Goal: Task Accomplishment & Management: Complete application form

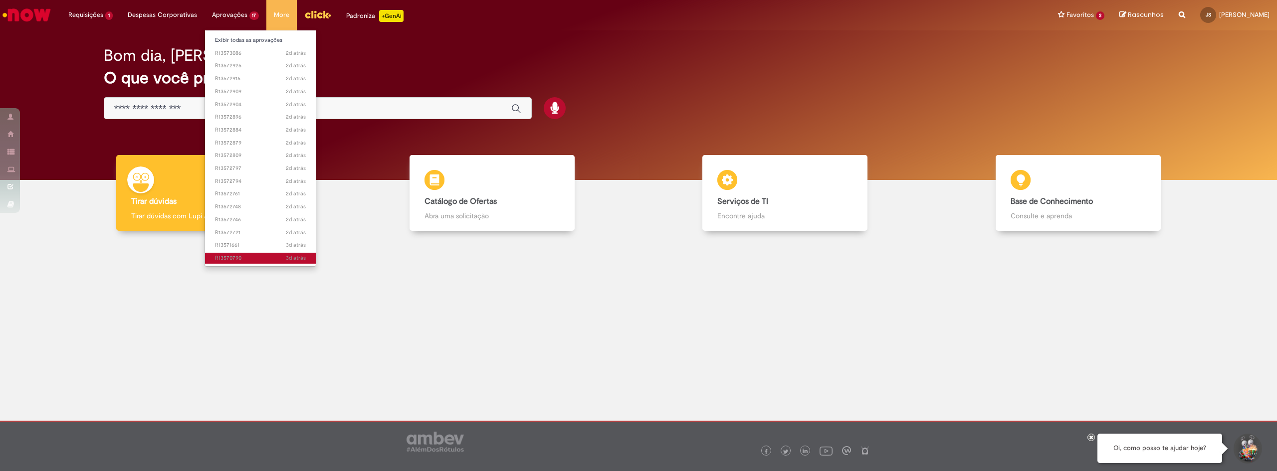
click at [268, 259] on span "3d atrás 3 dias atrás R13570790" at bounding box center [260, 258] width 91 height 8
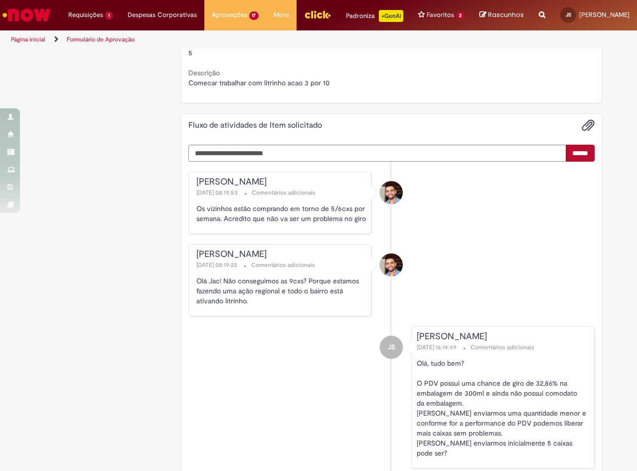
scroll to position [599, 0]
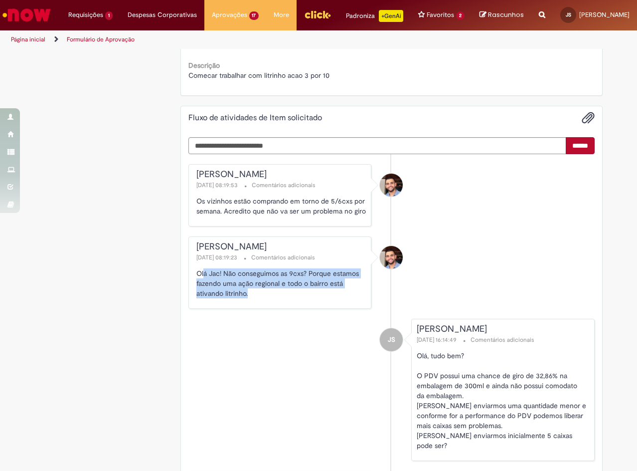
drag, startPoint x: 201, startPoint y: 286, endPoint x: 269, endPoint y: 303, distance: 70.3
click at [269, 298] on p "Olá Jac! Não conseguimos as 9cxs? Porque estamos fazendo uma ação regional e to…" at bounding box center [282, 283] width 170 height 30
click at [269, 295] on p "Olá Jac! Não conseguimos as 9cxs? Porque estamos fazendo uma ação regional e to…" at bounding box center [282, 283] width 170 height 30
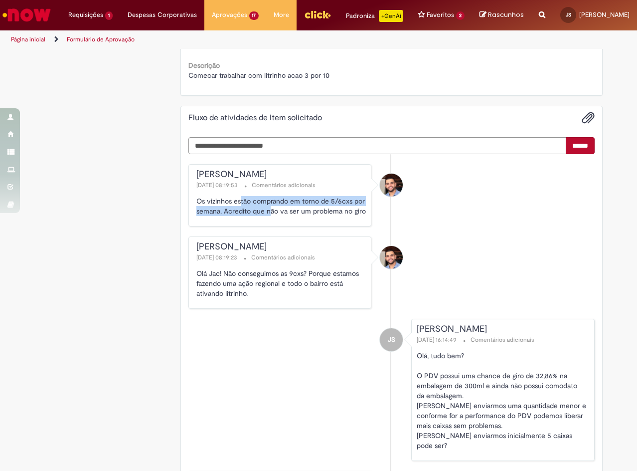
drag, startPoint x: 238, startPoint y: 207, endPoint x: 266, endPoint y: 220, distance: 31.0
click at [266, 216] on p "Os vizinhos estão comprando em torno de 5/6cxs por semana. Acredito que não va …" at bounding box center [282, 206] width 170 height 20
click at [278, 216] on p "Os vizinhos estão comprando em torno de 5/6cxs por semana. Acredito que não va …" at bounding box center [282, 206] width 170 height 20
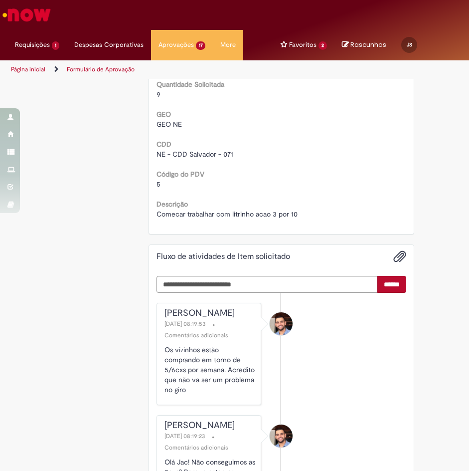
scroll to position [472, 0]
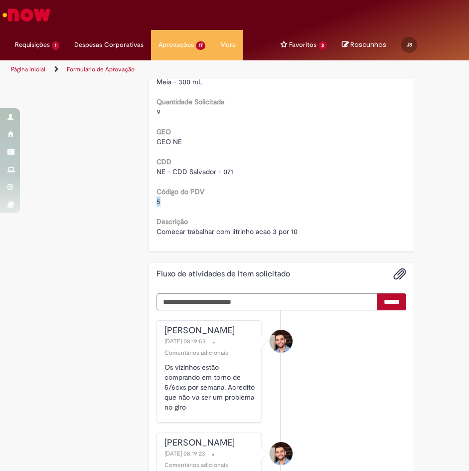
drag, startPoint x: 167, startPoint y: 197, endPoint x: 154, endPoint y: 201, distance: 13.9
click at [157, 201] on div "5" at bounding box center [282, 202] width 250 height 10
copy span "5"
click at [159, 200] on div "5" at bounding box center [282, 202] width 250 height 10
click at [157, 201] on span "5" at bounding box center [159, 201] width 4 height 9
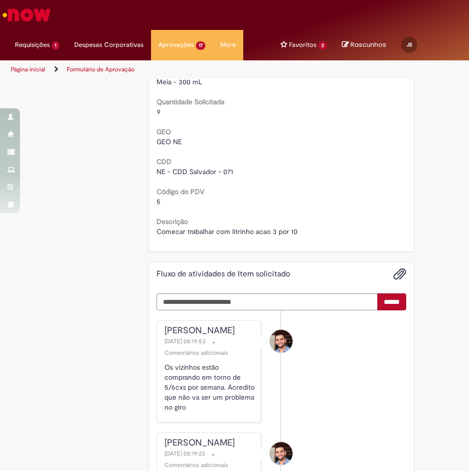
click at [157, 201] on span "5" at bounding box center [159, 201] width 4 height 9
copy span "5"
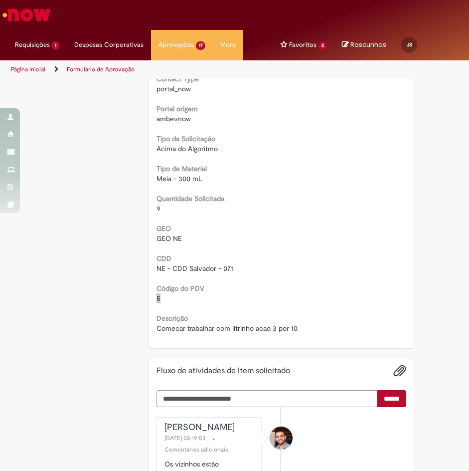
scroll to position [373, 0]
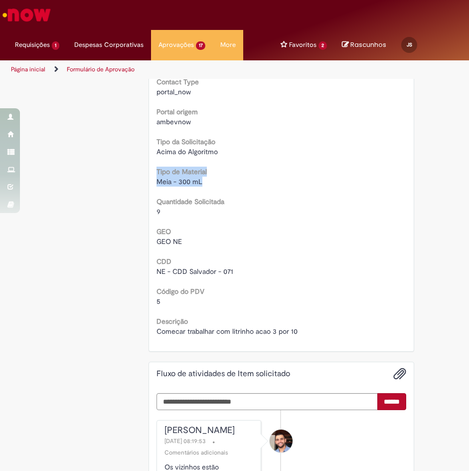
drag, startPoint x: 214, startPoint y: 187, endPoint x: 121, endPoint y: 176, distance: 93.4
click at [121, 176] on div "Este Item solicitado requer a sua aprovação Estado Solicitada Criado em 3d atrá…" at bounding box center [235, 343] width 374 height 1272
click at [123, 175] on div "Este Item solicitado requer a sua aprovação Estado Solicitada Criado em 3d atrá…" at bounding box center [235, 343] width 374 height 1272
drag, startPoint x: 214, startPoint y: 183, endPoint x: 136, endPoint y: 184, distance: 78.3
click at [136, 184] on div "Este Item solicitado requer a sua aprovação Estado Solicitada Criado em 3d atrá…" at bounding box center [235, 343] width 374 height 1272
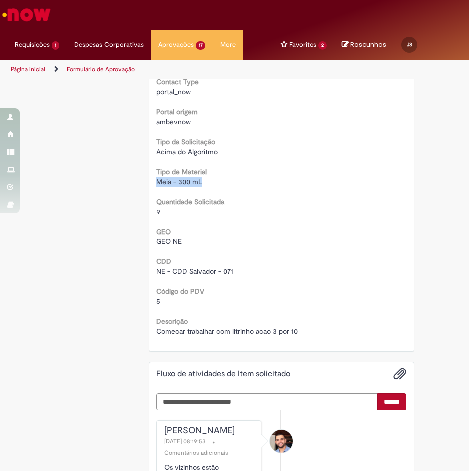
copy span "Meia - 300 mL"
click at [226, 288] on div "Código do PDV 5" at bounding box center [282, 295] width 250 height 22
click at [311, 364] on textarea "Digite sua mensagem aqui..." at bounding box center [267, 401] width 221 height 17
paste textarea "**********"
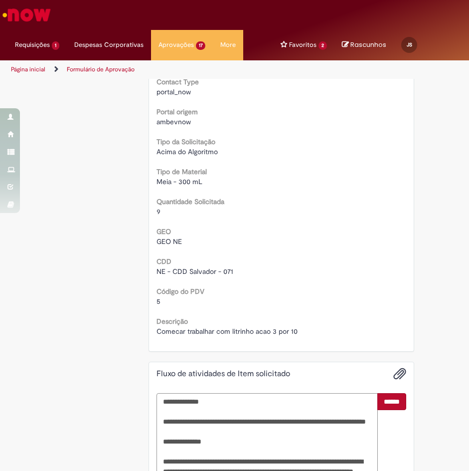
scroll to position [608, 0]
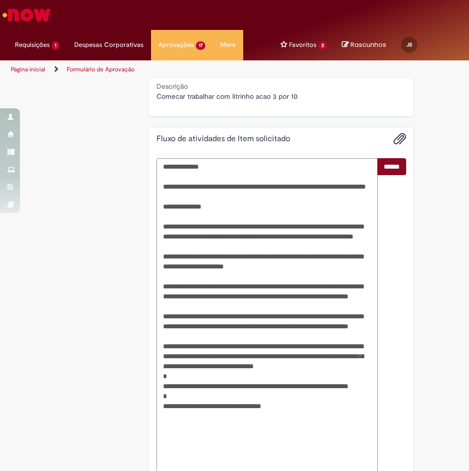
type textarea "**********"
click at [391, 170] on input "******" at bounding box center [392, 166] width 29 height 17
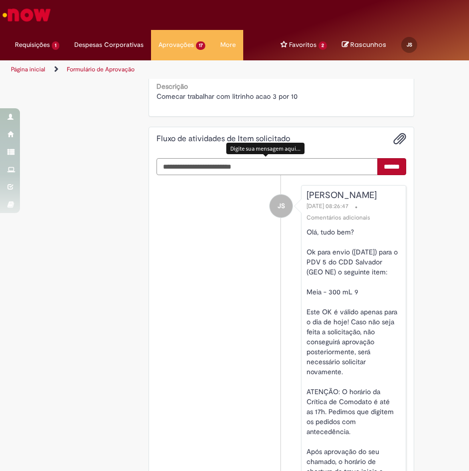
click at [264, 164] on textarea "Digite sua mensagem aqui..." at bounding box center [267, 166] width 221 height 17
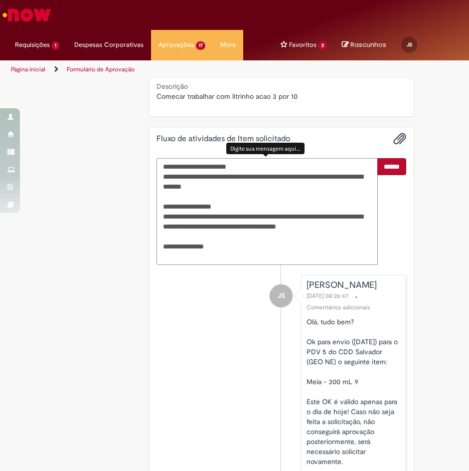
type textarea "**********"
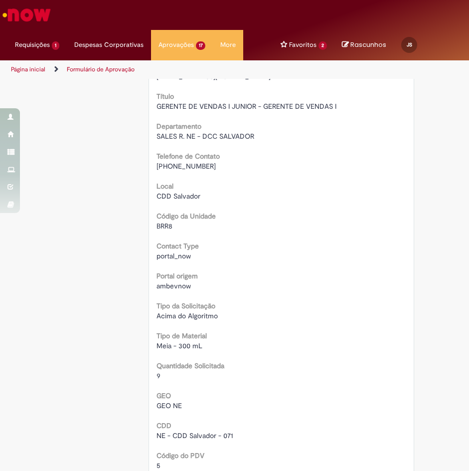
scroll to position [0, 0]
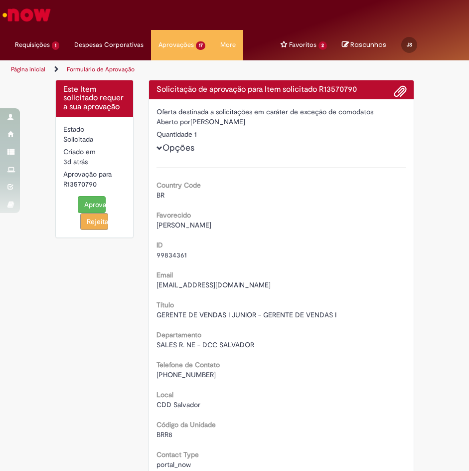
click at [79, 200] on button "Aprovar" at bounding box center [92, 204] width 28 height 17
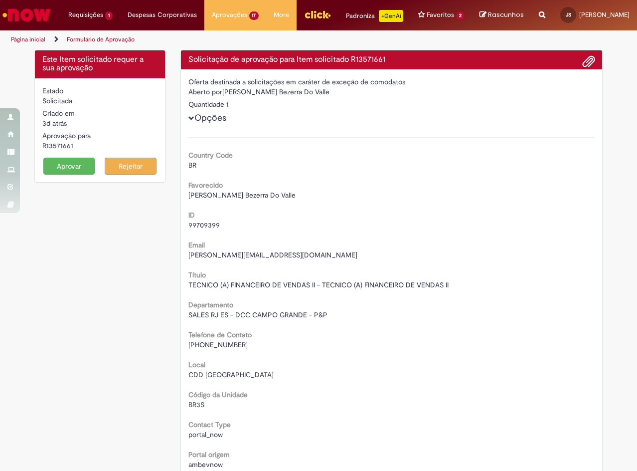
click at [372, 64] on h4 "Solicitação de aprovação para Item solicitado R13571661" at bounding box center [392, 59] width 407 height 9
copy h4 "R13571661"
click at [115, 174] on button "Rejeitar" at bounding box center [131, 166] width 52 height 17
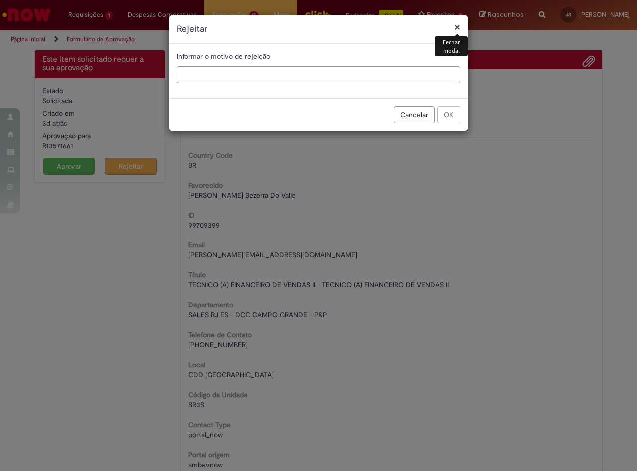
click at [380, 81] on input "text" at bounding box center [318, 74] width 283 height 17
paste input "**********"
type input "**********"
click at [447, 111] on button "OK" at bounding box center [448, 114] width 23 height 17
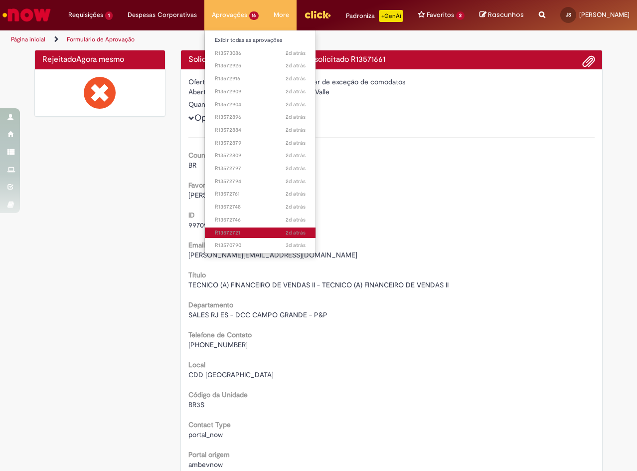
click at [246, 236] on span "2d atrás 2 dias atrás R13572721" at bounding box center [260, 233] width 91 height 8
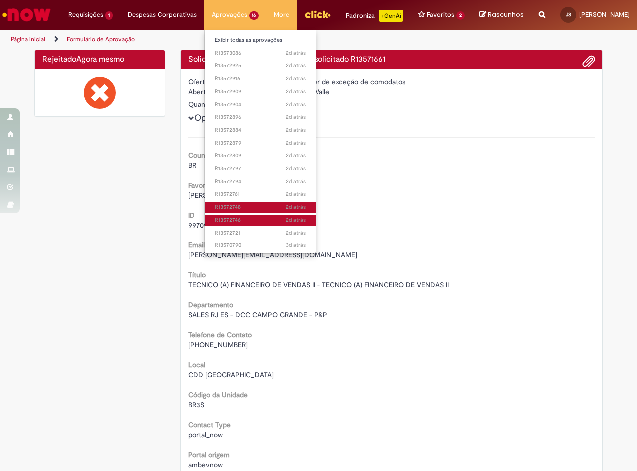
drag, startPoint x: 250, startPoint y: 214, endPoint x: 255, endPoint y: 205, distance: 10.7
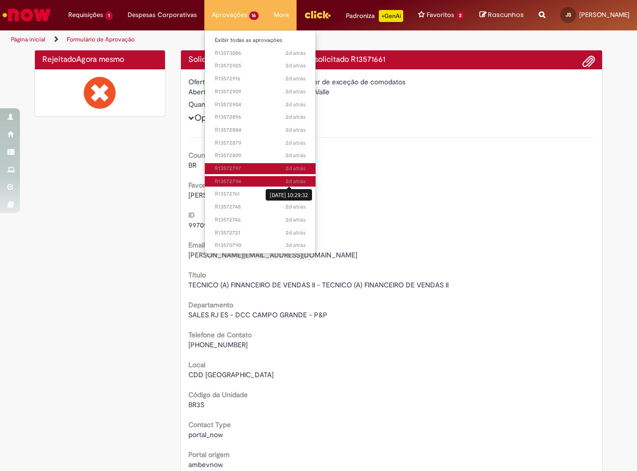
drag, startPoint x: 274, startPoint y: 171, endPoint x: 289, endPoint y: 179, distance: 17.0
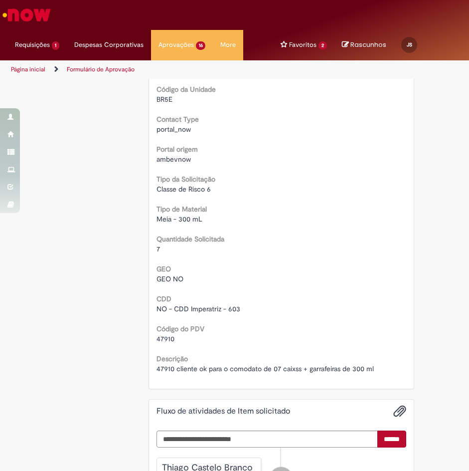
scroll to position [349, 0]
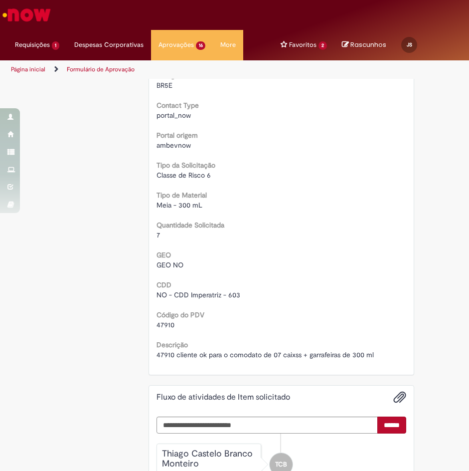
click at [167, 325] on span "47910" at bounding box center [166, 324] width 18 height 9
copy span "47910"
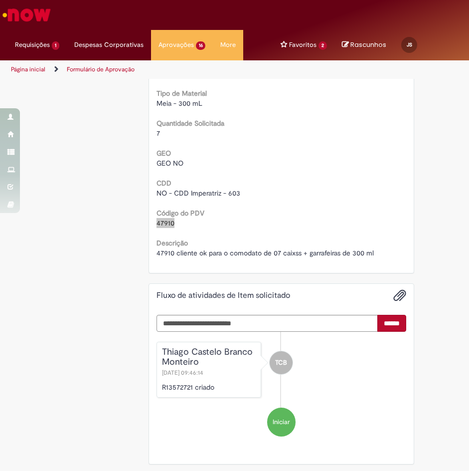
scroll to position [454, 0]
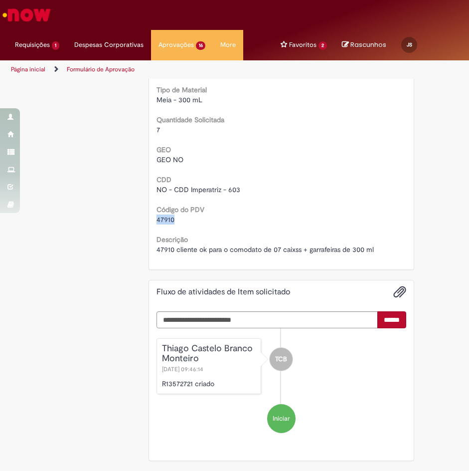
click at [165, 219] on span "47910" at bounding box center [166, 219] width 18 height 9
click at [296, 321] on textarea "Digite sua mensagem aqui..." at bounding box center [267, 319] width 221 height 17
paste textarea "**********"
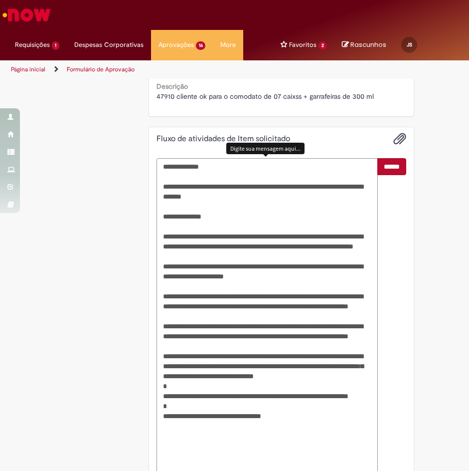
type textarea "**********"
click at [339, 267] on textarea "**********" at bounding box center [267, 316] width 221 height 316
click at [390, 178] on span "******" at bounding box center [392, 316] width 28 height 316
click at [391, 174] on input "******" at bounding box center [392, 166] width 29 height 17
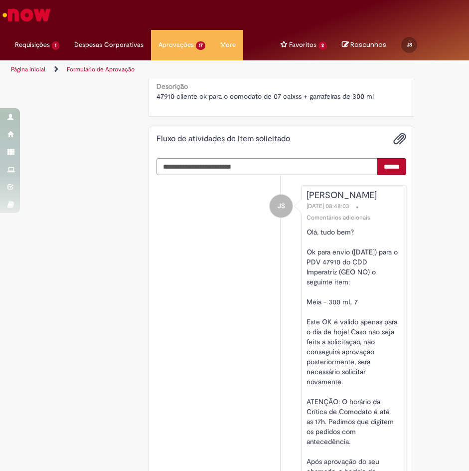
click at [337, 171] on textarea "Digite sua mensagem aqui..." at bounding box center [267, 166] width 221 height 17
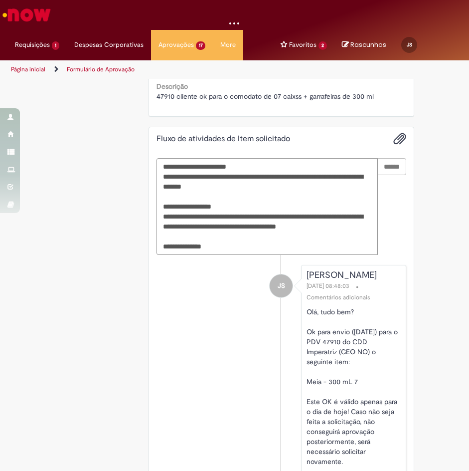
type textarea "**********"
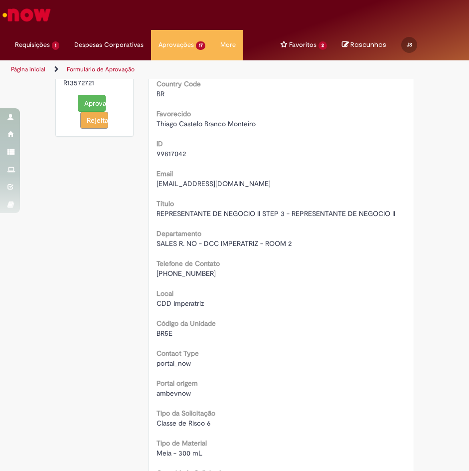
scroll to position [0, 0]
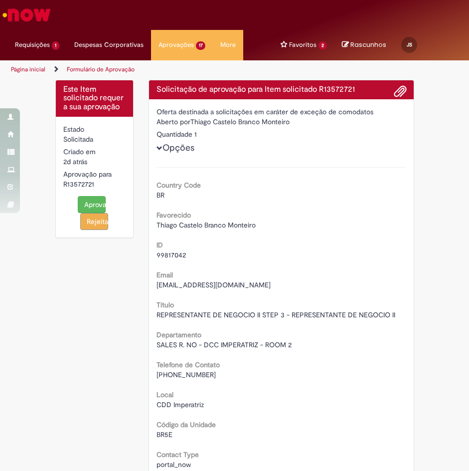
drag, startPoint x: 67, startPoint y: 205, endPoint x: 82, endPoint y: 201, distance: 15.4
click at [68, 204] on div "Aprovar Rejeitar" at bounding box center [94, 213] width 63 height 34
click at [84, 201] on button "Aprovar" at bounding box center [92, 204] width 28 height 17
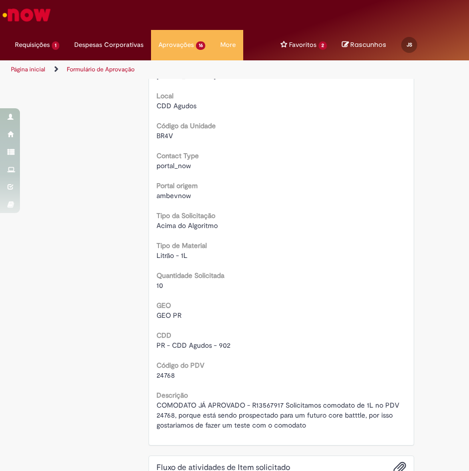
scroll to position [299, 0]
click at [160, 374] on span "24768" at bounding box center [166, 374] width 18 height 9
copy span "24768"
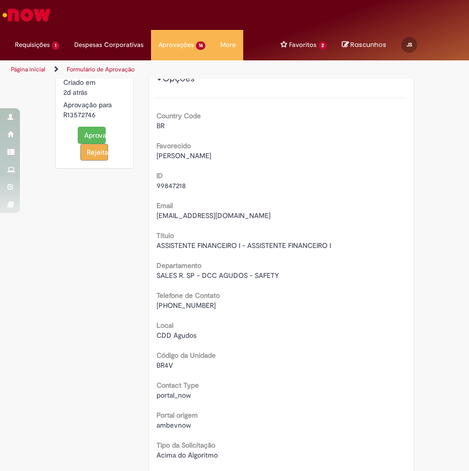
scroll to position [0, 0]
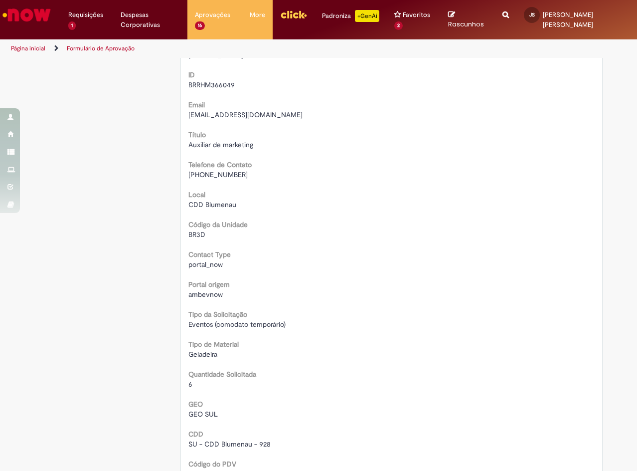
scroll to position [394, 0]
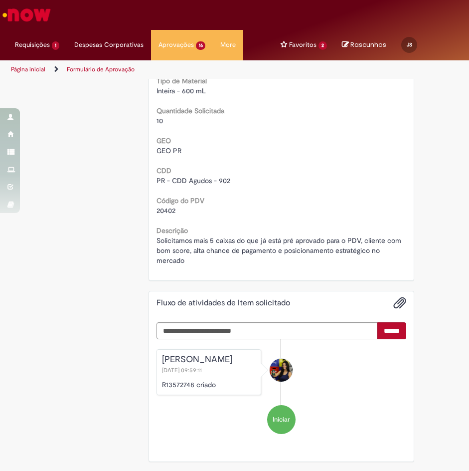
scroll to position [464, 0]
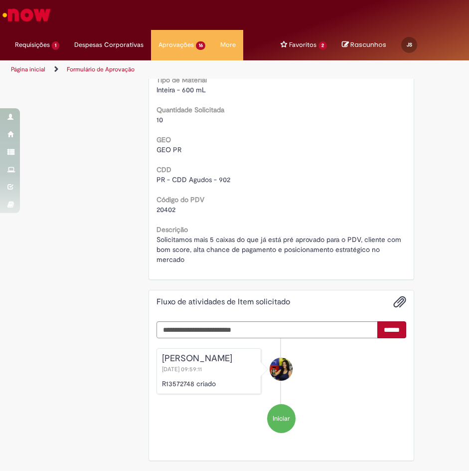
click at [165, 210] on span "20402" at bounding box center [166, 209] width 19 height 9
copy span "20402"
click at [167, 208] on span "20402" at bounding box center [166, 209] width 19 height 9
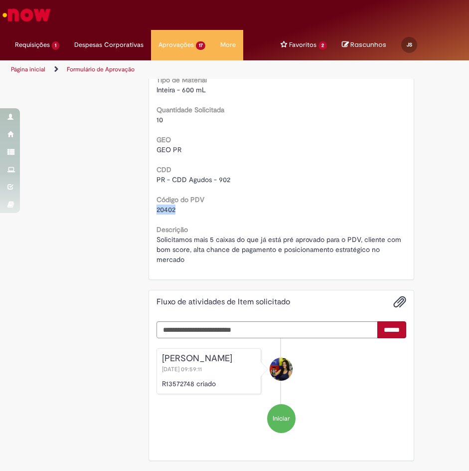
click at [168, 208] on span "20402" at bounding box center [166, 209] width 19 height 9
copy span "20402"
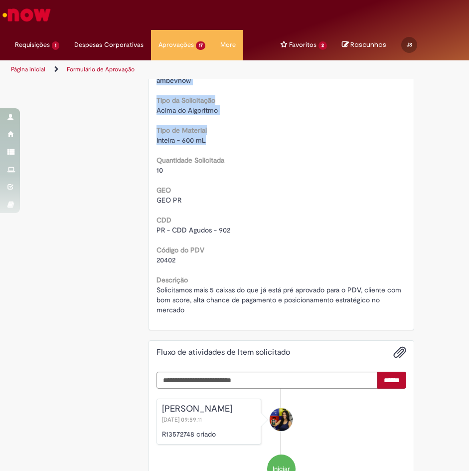
drag, startPoint x: 219, startPoint y: 94, endPoint x: 93, endPoint y: 79, distance: 127.1
click at [93, 79] on div "Este Item solicitado requer a sua aprovação Estado Solicitada Criado em 2d atrá…" at bounding box center [235, 93] width 374 height 855
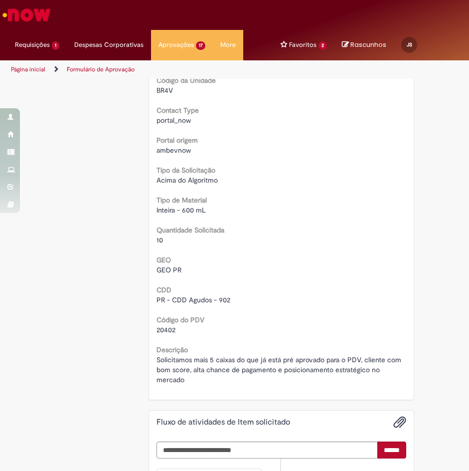
drag, startPoint x: 217, startPoint y: 240, endPoint x: 219, endPoint y: 210, distance: 29.5
click at [217, 237] on div "10" at bounding box center [282, 240] width 250 height 10
drag, startPoint x: 216, startPoint y: 208, endPoint x: 132, endPoint y: 209, distance: 83.8
click at [132, 209] on div "Este Item solicitado requer a sua aprovação Estado Solicitada Criado em 2d atrá…" at bounding box center [235, 163] width 374 height 855
copy span "Inteira - 600 mL"
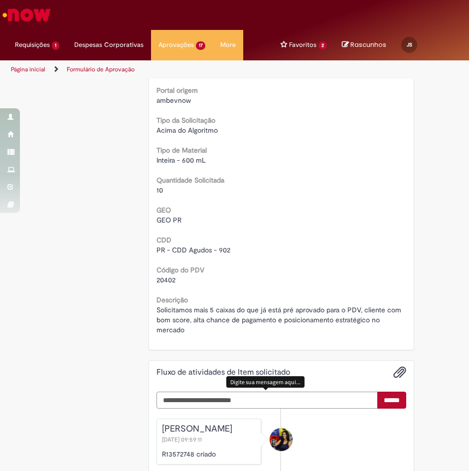
click at [251, 394] on textarea "Digite sua mensagem aqui..." at bounding box center [267, 400] width 221 height 17
paste textarea "**********"
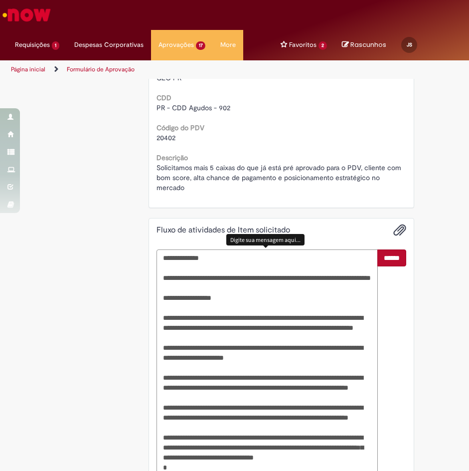
scroll to position [528, 0]
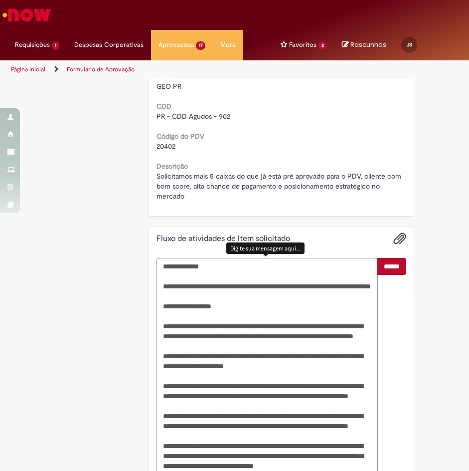
type textarea "**********"
click at [157, 151] on span "20402" at bounding box center [166, 146] width 19 height 9
click at [160, 147] on span "20402" at bounding box center [166, 146] width 19 height 9
copy span "20402"
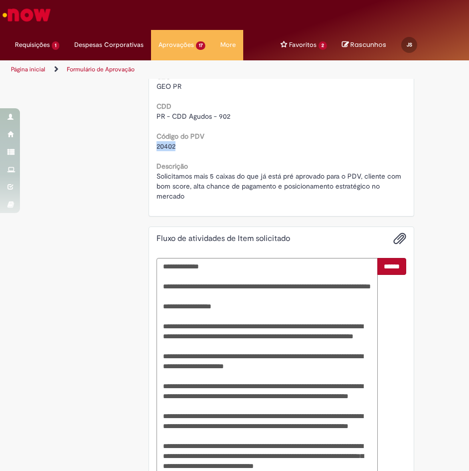
click at [392, 264] on input "******" at bounding box center [392, 266] width 29 height 17
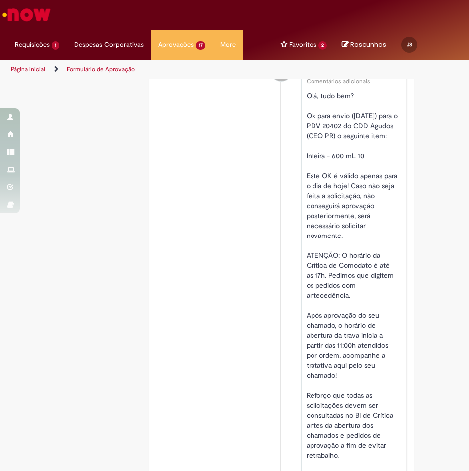
scroll to position [464, 0]
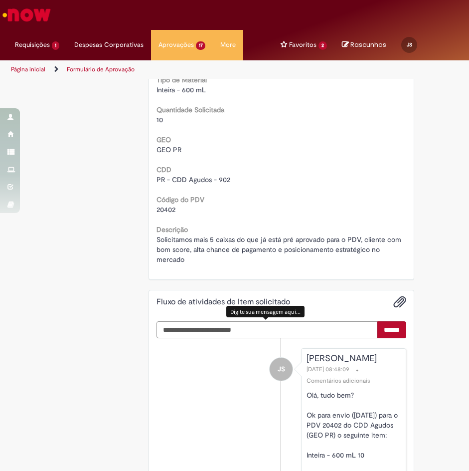
click at [282, 331] on textarea "Digite sua mensagem aqui..." at bounding box center [267, 329] width 221 height 17
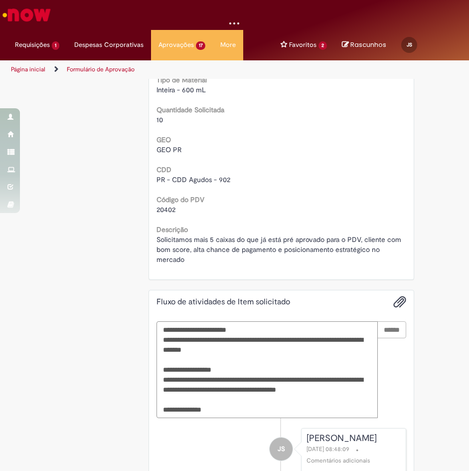
type textarea "**********"
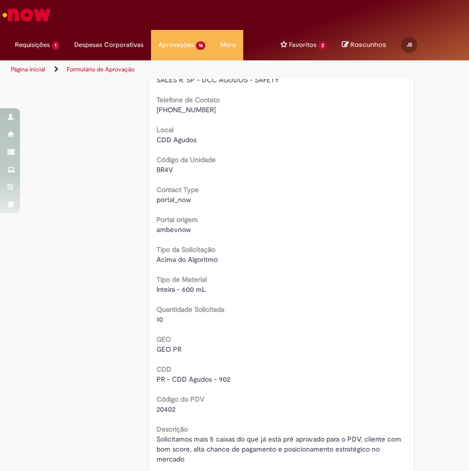
scroll to position [0, 0]
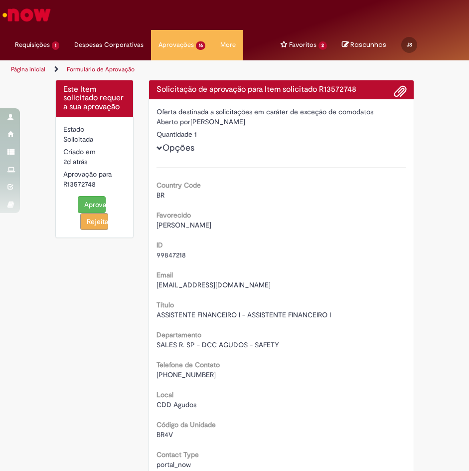
click at [86, 204] on button "Aprovar" at bounding box center [92, 204] width 28 height 17
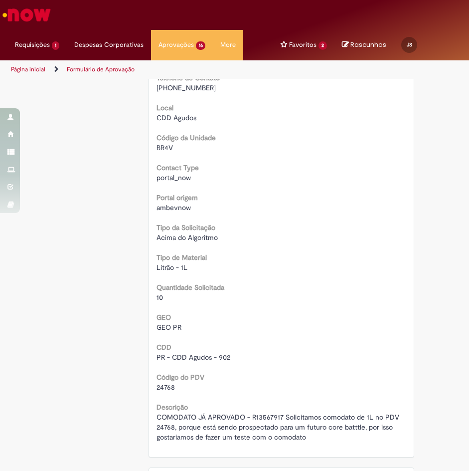
scroll to position [299, 0]
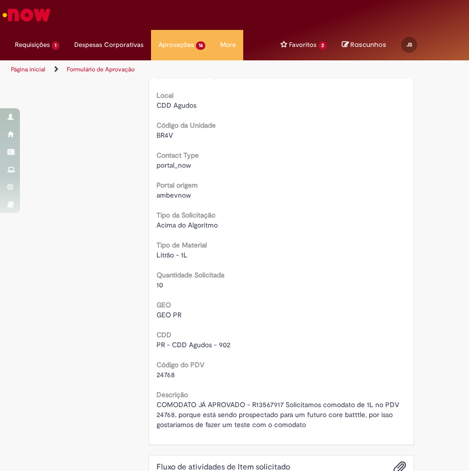
click at [162, 379] on span "24768" at bounding box center [166, 374] width 18 height 9
copy span "24768"
click at [174, 375] on div "24768" at bounding box center [282, 375] width 250 height 10
click at [175, 375] on div "24768" at bounding box center [282, 375] width 250 height 10
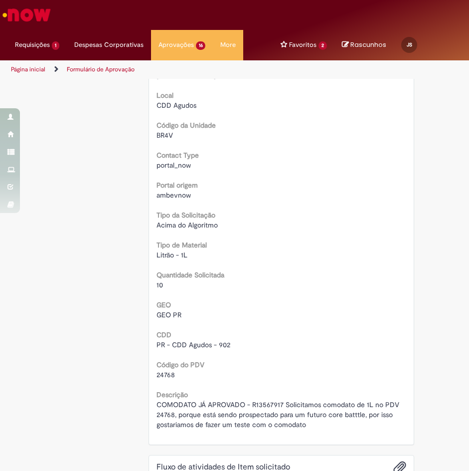
click at [170, 376] on span "24768" at bounding box center [166, 374] width 18 height 9
click at [168, 377] on span "24768" at bounding box center [166, 374] width 18 height 9
copy span "24768"
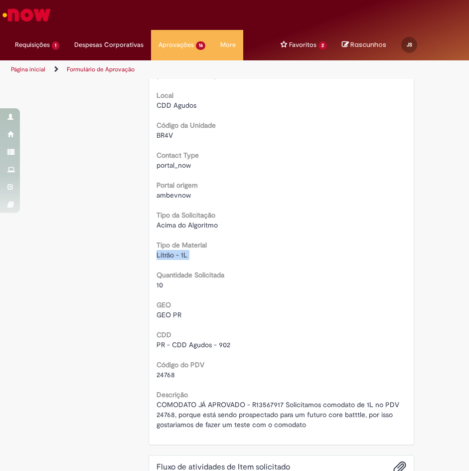
drag, startPoint x: 206, startPoint y: 268, endPoint x: 127, endPoint y: 257, distance: 80.1
click at [127, 257] on div "Este Item solicitado requer a sua aprovação Estado Solicitada [PERSON_NAME] 2d …" at bounding box center [235, 208] width 374 height 855
copy div "Litrão - 1L"
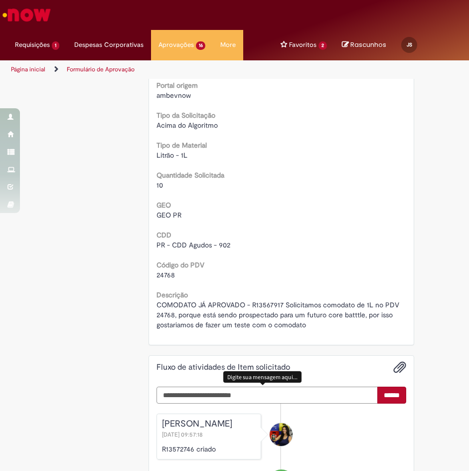
click at [278, 398] on textarea "Digite sua mensagem aqui..." at bounding box center [267, 395] width 221 height 17
paste textarea "**********"
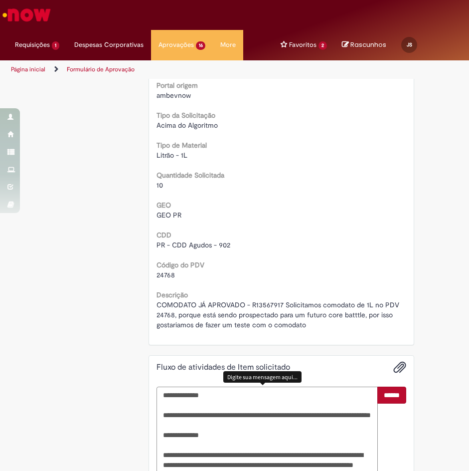
scroll to position [627, 0]
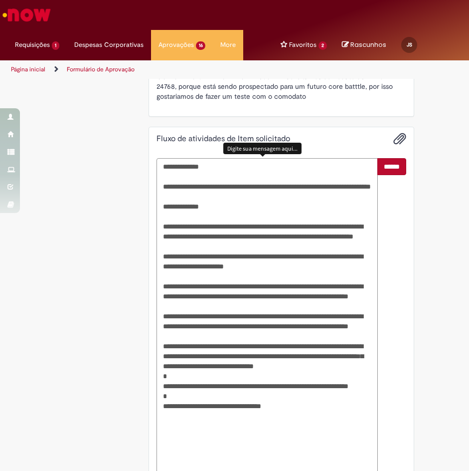
type textarea "**********"
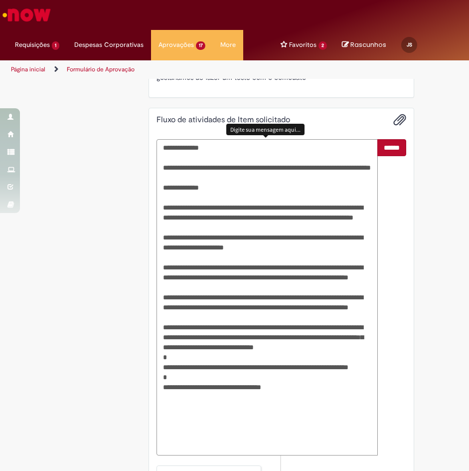
scroll to position [648, 0]
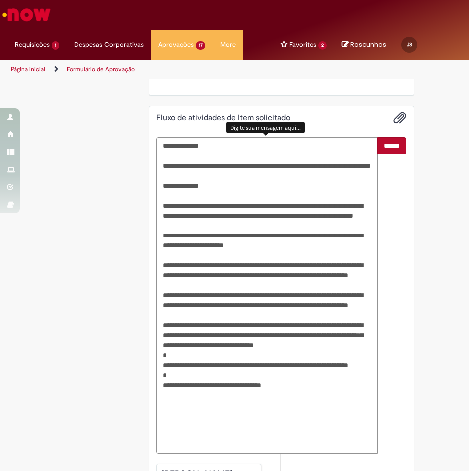
click at [388, 143] on input "******" at bounding box center [392, 145] width 29 height 17
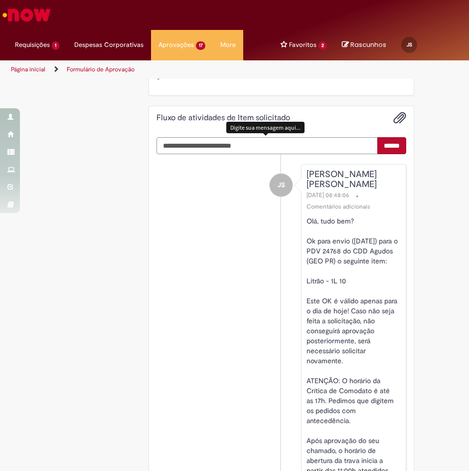
click at [308, 148] on textarea "Digite sua mensagem aqui..." at bounding box center [267, 145] width 221 height 17
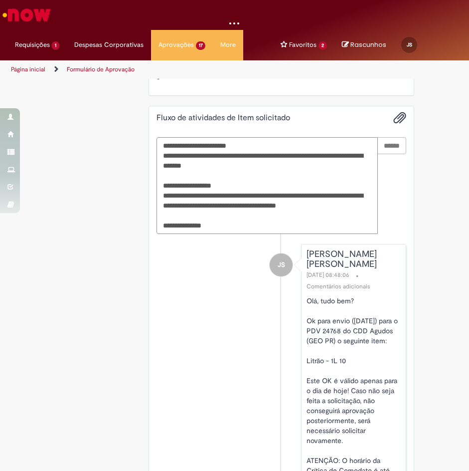
type textarea "**********"
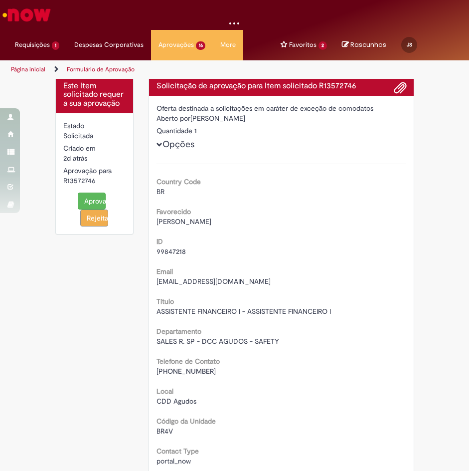
scroll to position [0, 0]
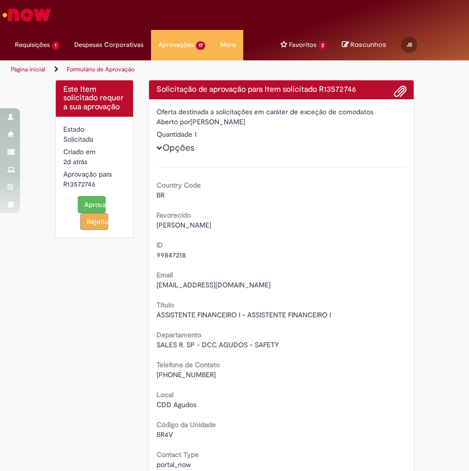
click at [86, 205] on button "Aprovar" at bounding box center [92, 204] width 28 height 17
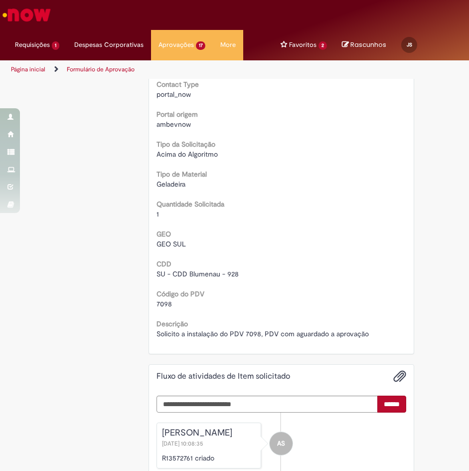
scroll to position [349, 0]
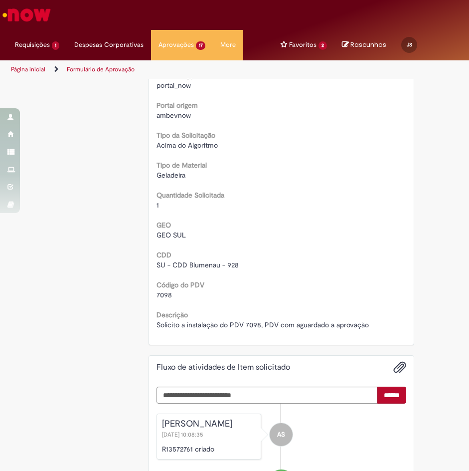
click at [160, 297] on span "7098" at bounding box center [164, 294] width 15 height 9
copy span "7098"
click at [158, 293] on span "7098" at bounding box center [164, 294] width 15 height 9
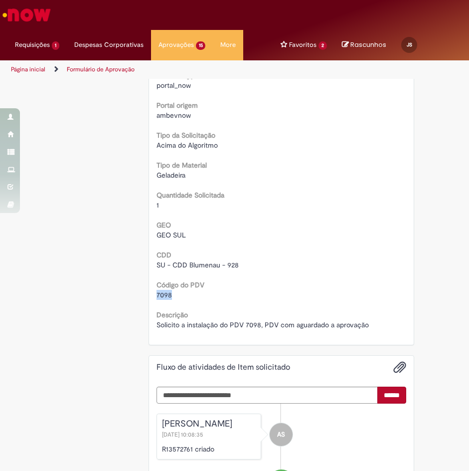
copy span "7098"
click at [159, 292] on span "7098" at bounding box center [164, 294] width 15 height 9
click at [260, 397] on textarea "Digite sua mensagem aqui..." at bounding box center [267, 395] width 221 height 17
paste textarea "**********"
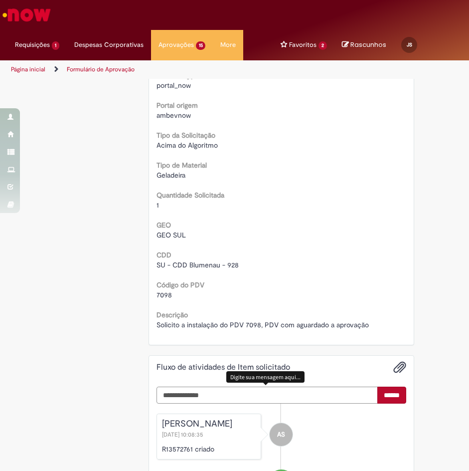
scroll to position [578, 0]
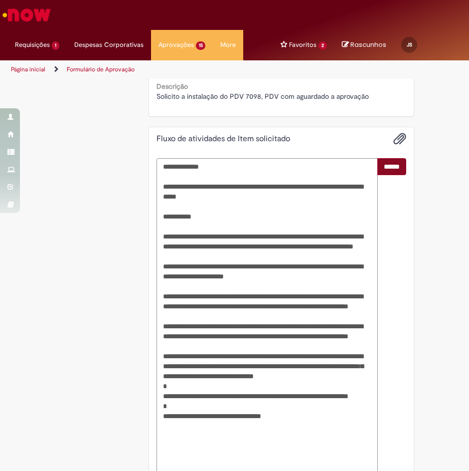
type textarea "**********"
click at [390, 163] on input "******" at bounding box center [392, 166] width 29 height 17
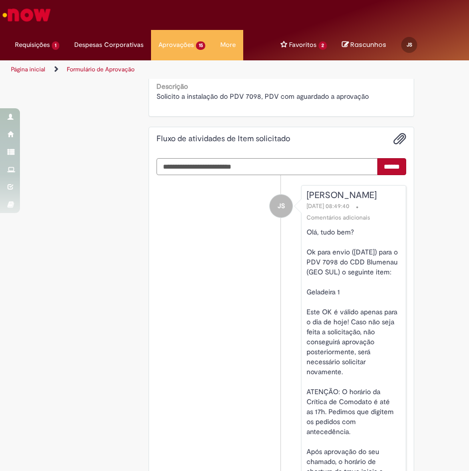
click at [303, 166] on textarea "Digite sua mensagem aqui..." at bounding box center [267, 166] width 221 height 17
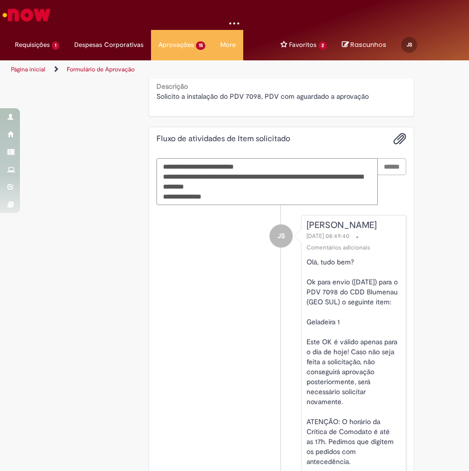
type textarea "**********"
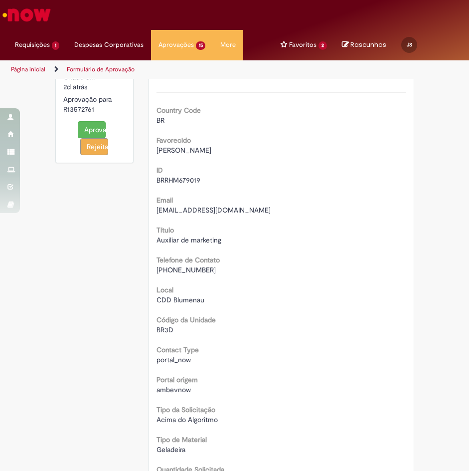
scroll to position [0, 0]
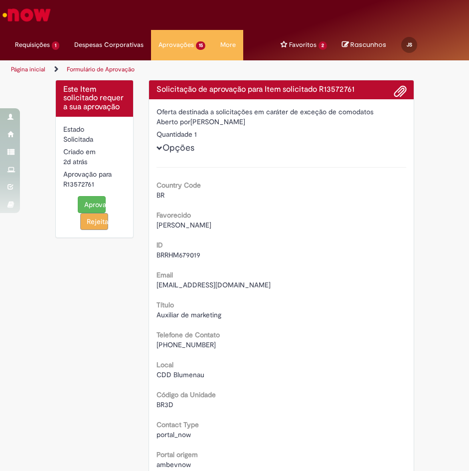
click at [98, 201] on button "Aprovar" at bounding box center [92, 204] width 28 height 17
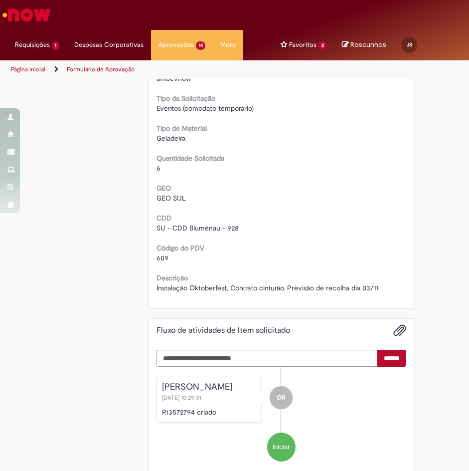
scroll to position [415, 0]
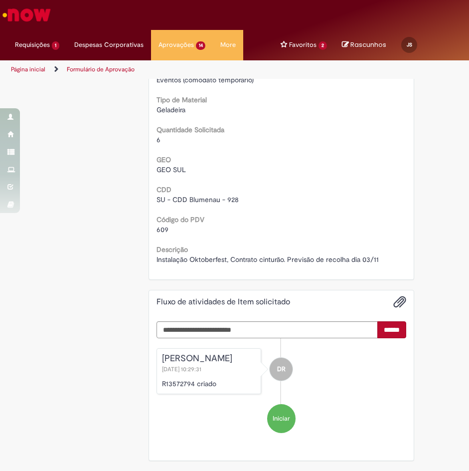
click at [157, 227] on span "609" at bounding box center [163, 229] width 12 height 9
copy span "609"
click at [157, 227] on span "609" at bounding box center [163, 229] width 12 height 9
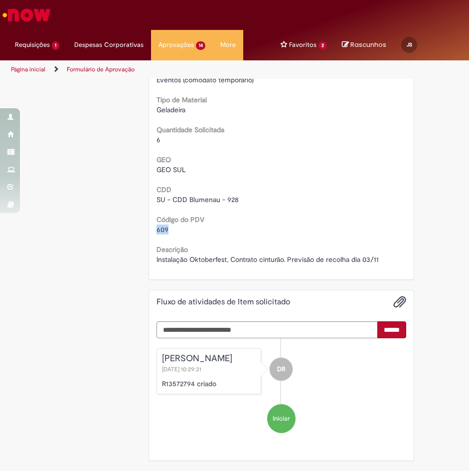
click at [157, 227] on span "609" at bounding box center [163, 229] width 12 height 9
copy span "609"
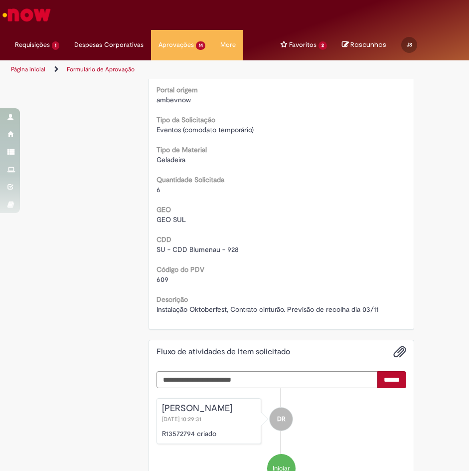
click at [157, 286] on div "Country Code BR Favorecido David Rodrigues ID BRRHM366049 Email BRRHM366049@amb…" at bounding box center [282, 58] width 250 height 512
click at [158, 279] on span "609" at bounding box center [163, 279] width 12 height 9
copy span "609"
click at [157, 280] on span "609" at bounding box center [163, 279] width 12 height 9
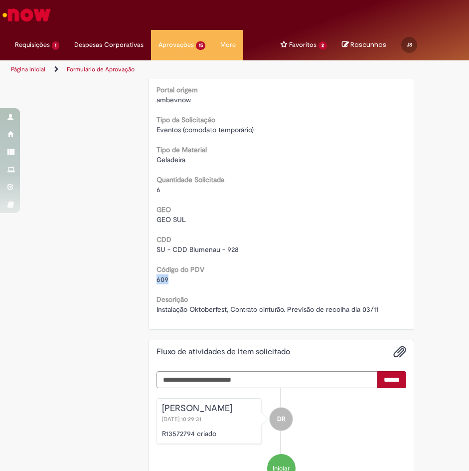
click at [157, 280] on span "609" at bounding box center [163, 279] width 12 height 9
click at [299, 378] on textarea "Digite sua mensagem aqui..." at bounding box center [267, 379] width 221 height 17
paste textarea "**********"
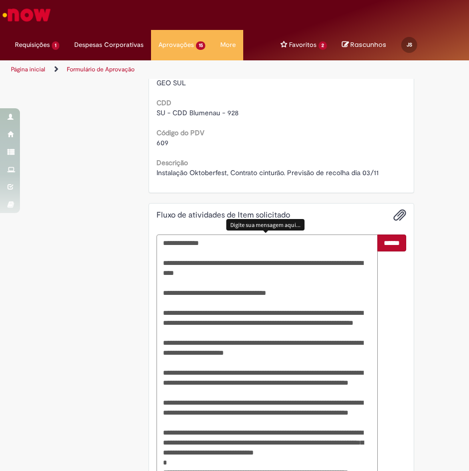
scroll to position [478, 0]
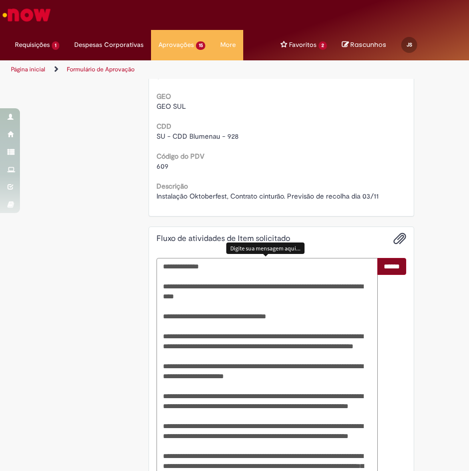
type textarea "**********"
click at [397, 269] on input "******" at bounding box center [392, 266] width 29 height 17
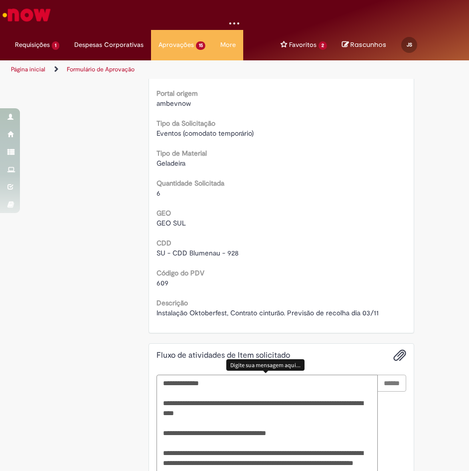
scroll to position [415, 0]
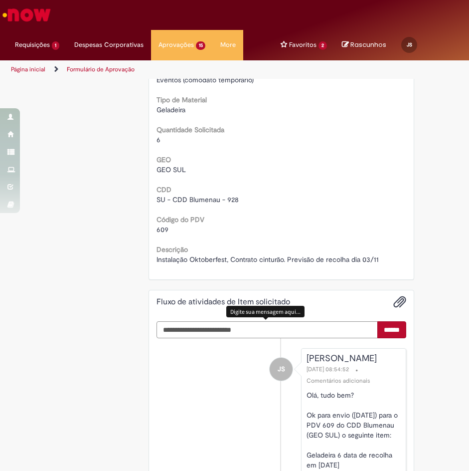
click at [285, 329] on textarea "Digite sua mensagem aqui..." at bounding box center [267, 329] width 221 height 17
type textarea "**********"
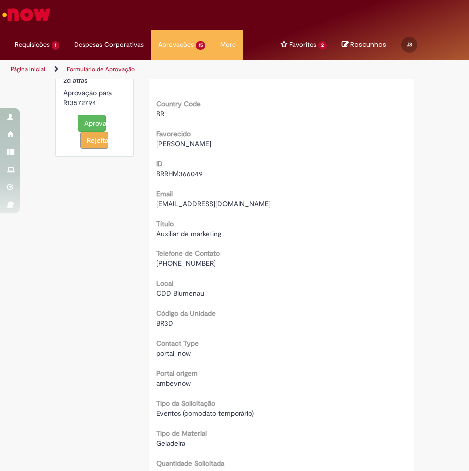
scroll to position [0, 0]
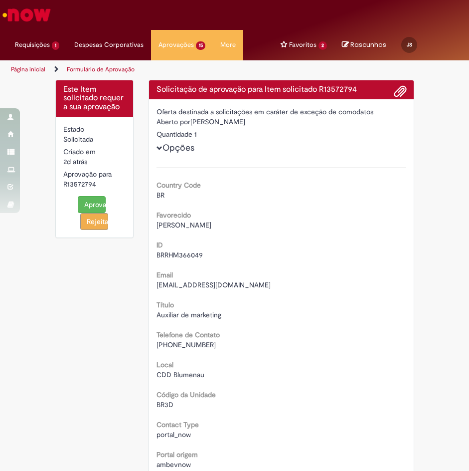
click at [86, 205] on button "Aprovar" at bounding box center [92, 204] width 28 height 17
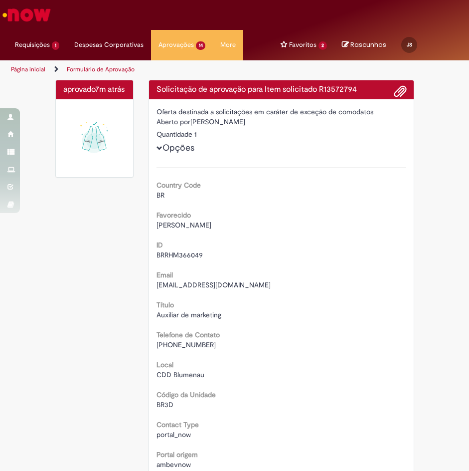
click at [284, 140] on div "Opções Country Code BR Favorecido David Rodrigues ID BRRHM366049 Email BRRHM366…" at bounding box center [282, 409] width 250 height 540
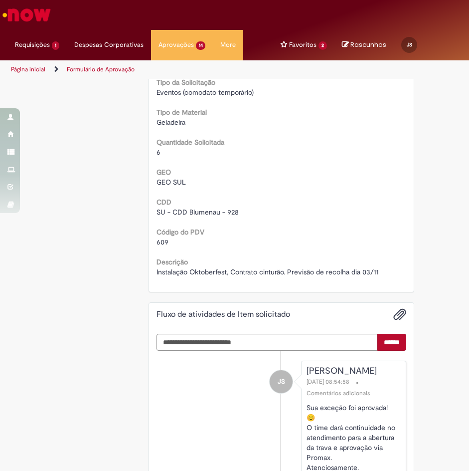
scroll to position [549, 0]
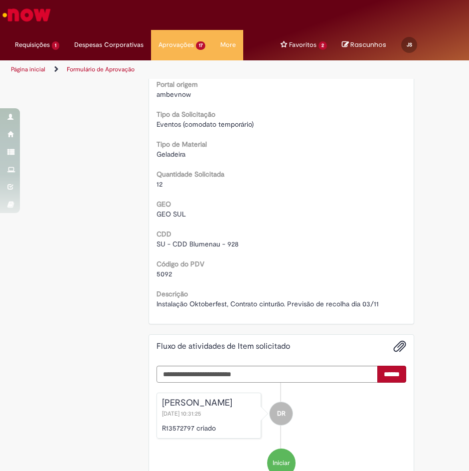
scroll to position [399, 0]
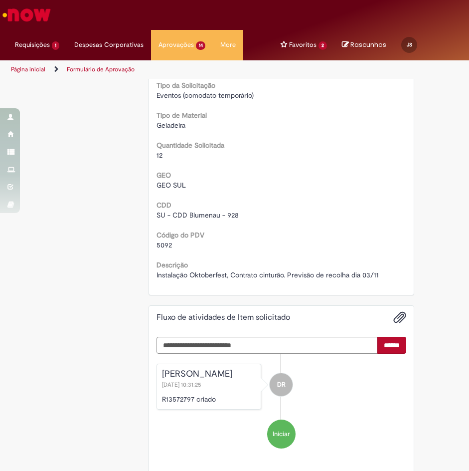
click at [160, 247] on span "5092" at bounding box center [164, 244] width 15 height 9
click at [160, 246] on span "5092" at bounding box center [164, 244] width 15 height 9
copy span "5092"
click at [159, 243] on span "5092" at bounding box center [164, 244] width 15 height 9
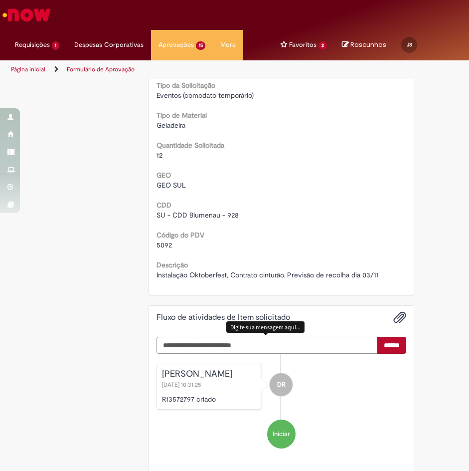
click at [314, 346] on textarea "Digite sua mensagem aqui..." at bounding box center [267, 345] width 221 height 17
paste textarea "**********"
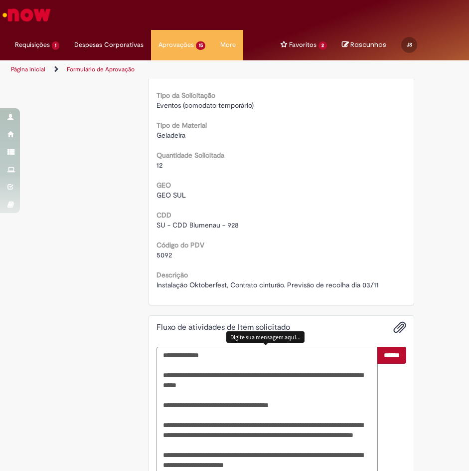
scroll to position [328, 0]
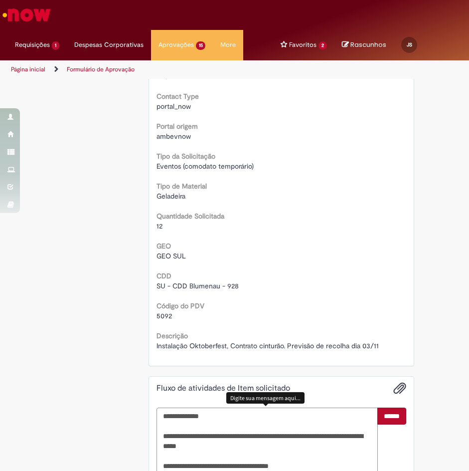
type textarea "**********"
click at [157, 317] on span "5092" at bounding box center [164, 315] width 15 height 9
copy span "5092"
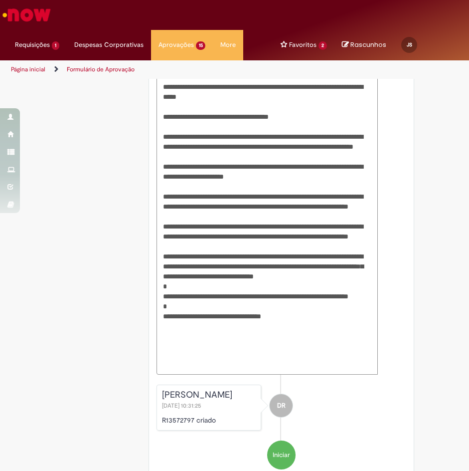
scroll to position [714, 0]
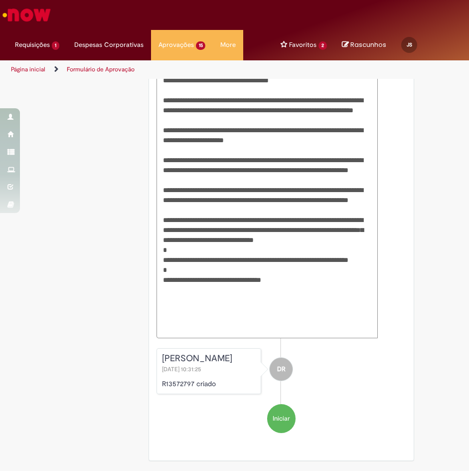
click at [159, 234] on span at bounding box center [160, 179] width 2 height 311
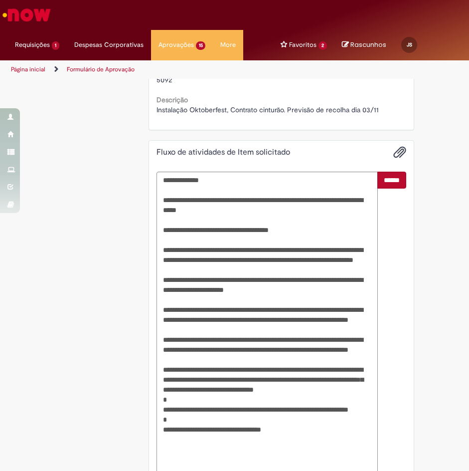
click at [378, 184] on input "******" at bounding box center [392, 180] width 29 height 17
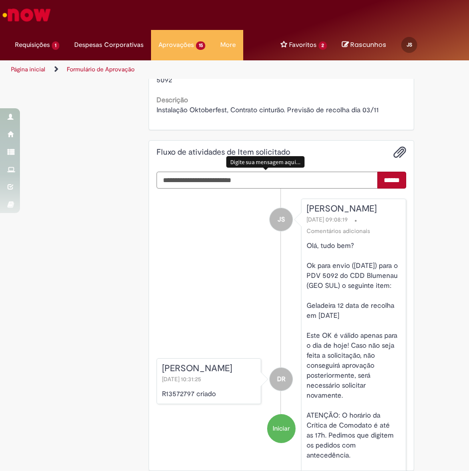
scroll to position [564, 0]
click at [309, 178] on textarea "Digite sua mensagem aqui..." at bounding box center [267, 180] width 221 height 17
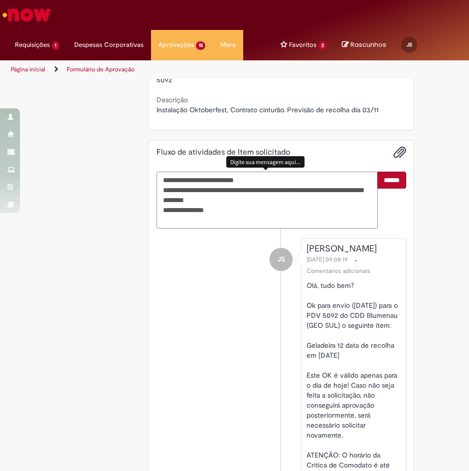
type textarea "**********"
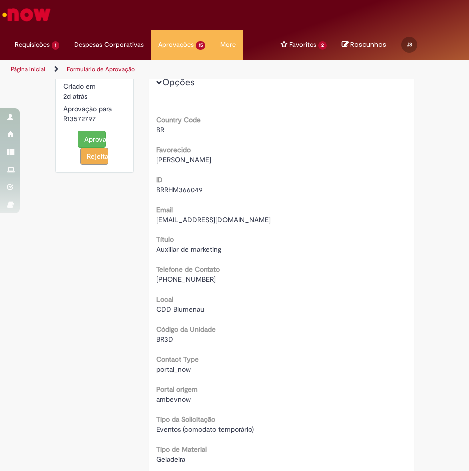
scroll to position [0, 0]
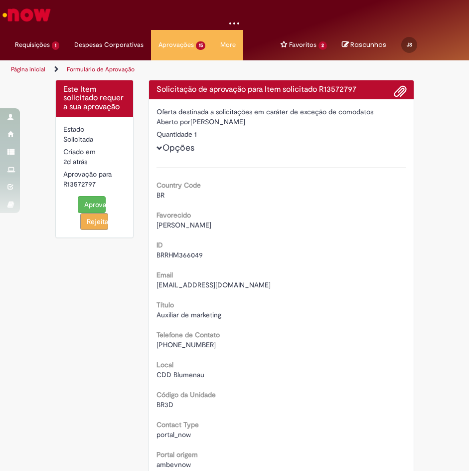
click at [87, 206] on button "Aprovar" at bounding box center [92, 204] width 28 height 17
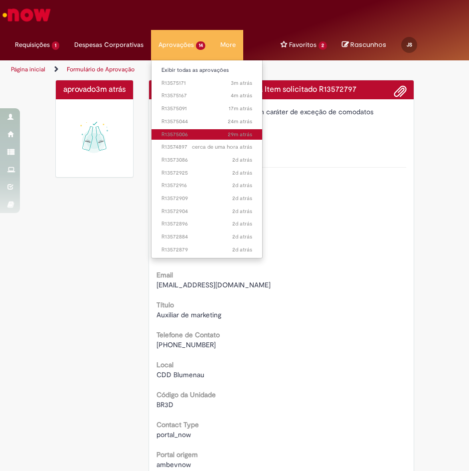
click at [201, 134] on span "29m atrás 29 minutos atrás R13575006" at bounding box center [207, 135] width 91 height 8
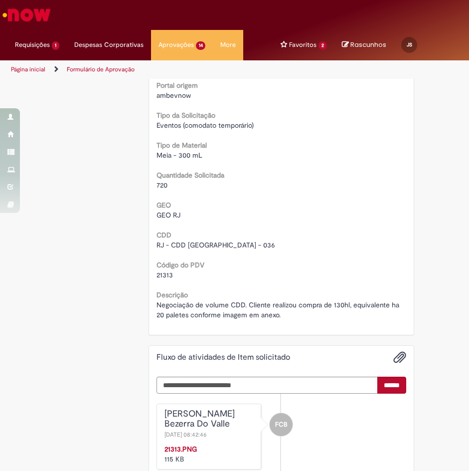
scroll to position [409, 0]
click at [285, 387] on textarea "Digite sua mensagem aqui..." at bounding box center [267, 385] width 221 height 17
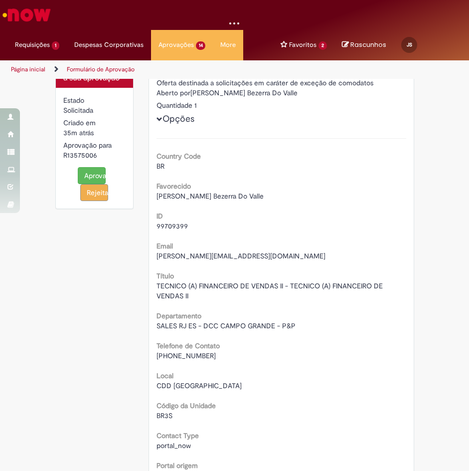
scroll to position [0, 0]
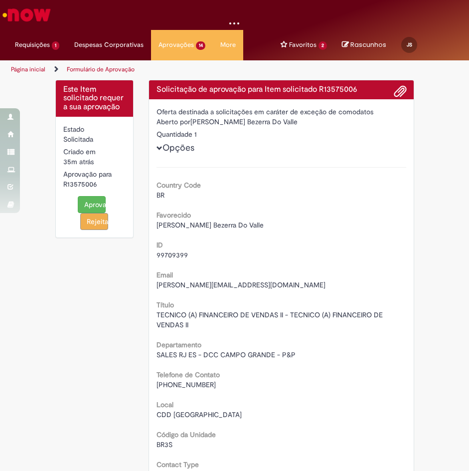
type textarea "**********"
click at [332, 84] on div "Solicitação de aprovação para Item solicitado R13575006" at bounding box center [281, 89] width 265 height 19
click at [85, 219] on button "Rejeitar" at bounding box center [94, 221] width 28 height 17
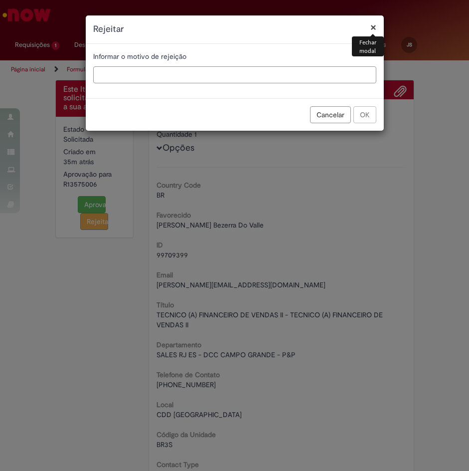
click at [284, 70] on input "text" at bounding box center [234, 74] width 283 height 17
paste input "**********"
type input "**********"
click at [366, 116] on button "OK" at bounding box center [365, 114] width 23 height 17
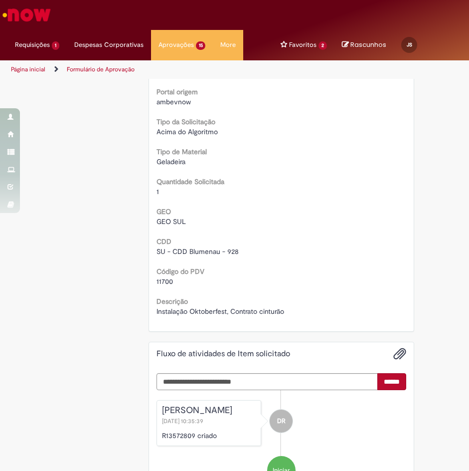
scroll to position [399, 0]
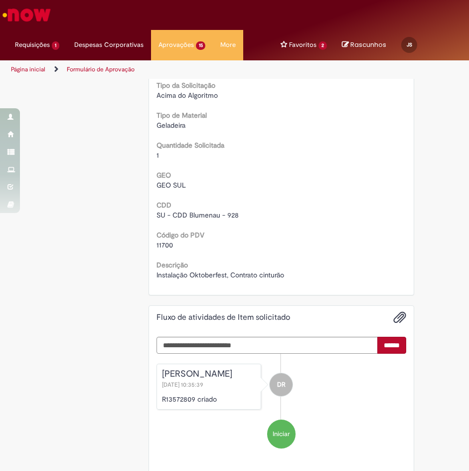
click at [160, 246] on span "11700" at bounding box center [165, 244] width 16 height 9
copy span "11700"
click at [251, 342] on textarea "Digite sua mensagem aqui..." at bounding box center [267, 345] width 221 height 17
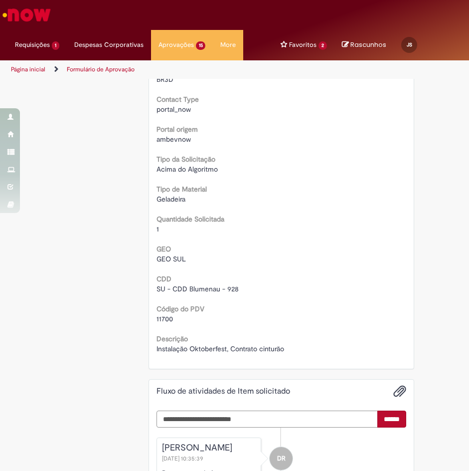
scroll to position [349, 0]
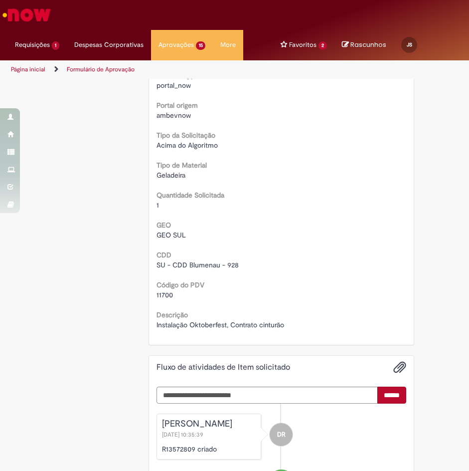
click at [165, 293] on span "11700" at bounding box center [165, 294] width 16 height 9
copy span "11700"
click at [308, 392] on textarea "Digite sua mensagem aqui..." at bounding box center [267, 395] width 221 height 17
paste textarea "**********"
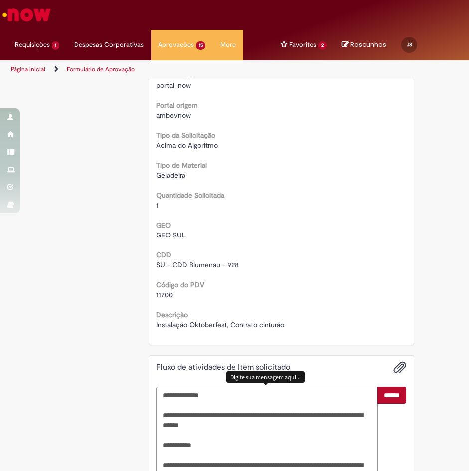
scroll to position [578, 0]
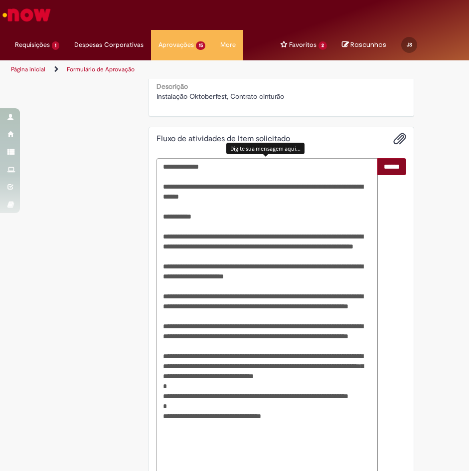
type textarea "**********"
click at [378, 173] on input "******" at bounding box center [392, 166] width 29 height 17
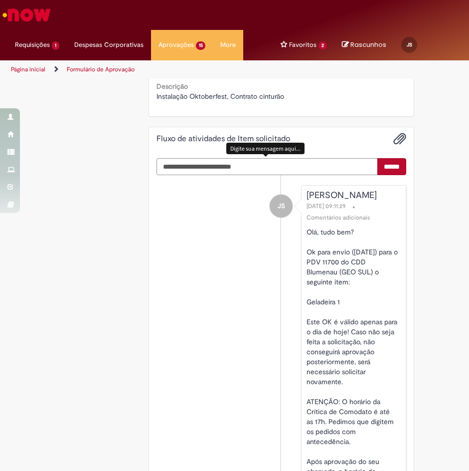
click at [288, 161] on textarea "Digite sua mensagem aqui..." at bounding box center [267, 166] width 221 height 17
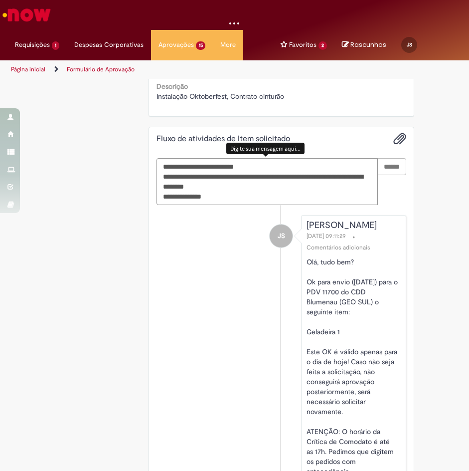
type textarea "**********"
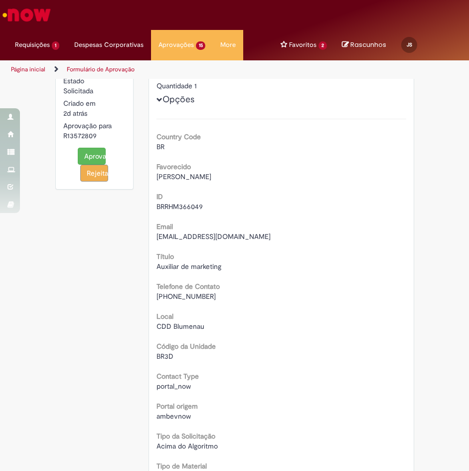
scroll to position [0, 0]
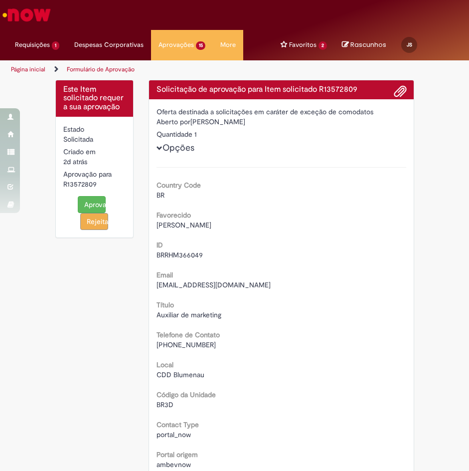
click at [86, 202] on button "Aprovar" at bounding box center [92, 204] width 28 height 17
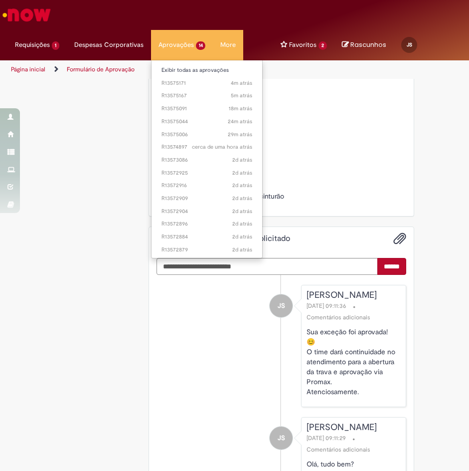
scroll to position [499, 0]
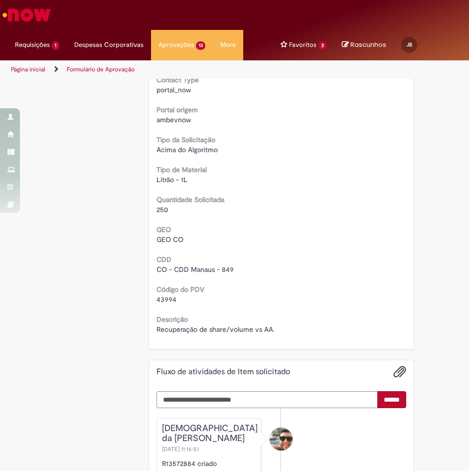
scroll to position [399, 0]
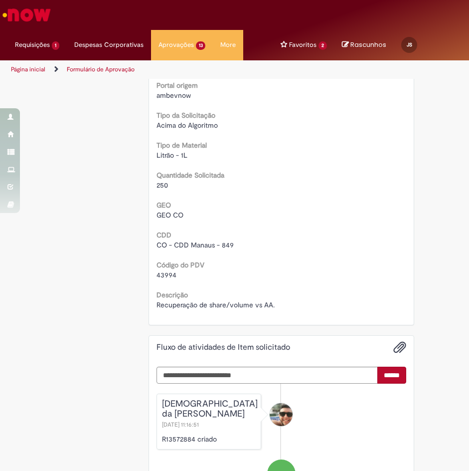
click at [161, 275] on span "43994" at bounding box center [167, 274] width 20 height 9
copy span "43994"
click at [132, 456] on div "Este Item solicitado requer a sua aprovação Estado Solicitada Criado em 2d atrá…" at bounding box center [235, 103] width 374 height 845
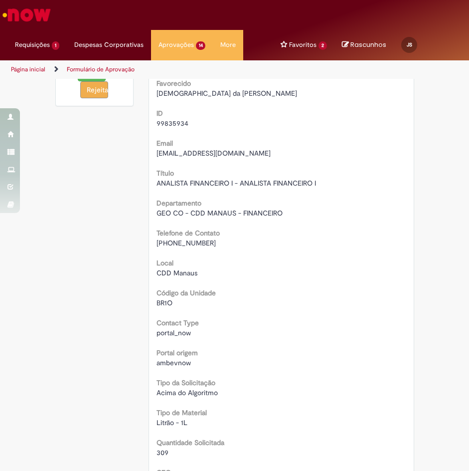
scroll to position [399, 0]
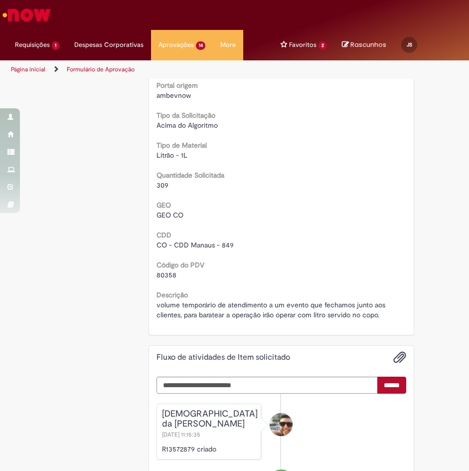
click at [163, 276] on span "80358" at bounding box center [167, 274] width 20 height 9
copy span "80358"
click at [158, 275] on span "80358" at bounding box center [167, 274] width 20 height 9
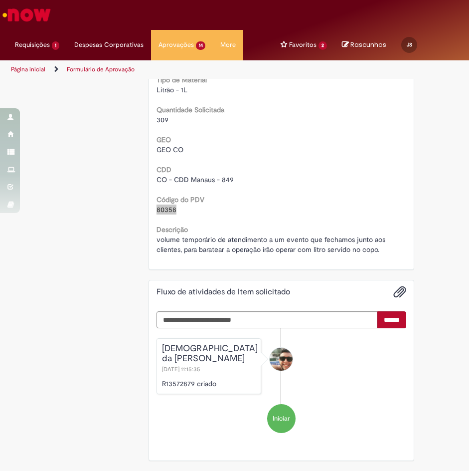
scroll to position [415, 0]
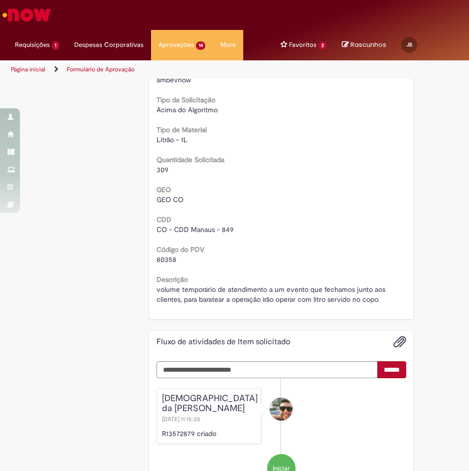
click at [225, 358] on div "****** Genesis da Silva Chaves [DATE] 11:15:35 R13572879 criado Iniciar" at bounding box center [281, 432] width 265 height 157
click at [249, 297] on span "volume temporário de atendimento a um evento que fechamos junto aos clientes, p…" at bounding box center [272, 294] width 231 height 19
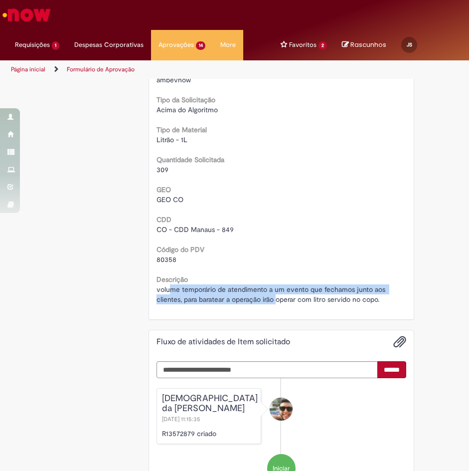
drag, startPoint x: 165, startPoint y: 288, endPoint x: 274, endPoint y: 295, distance: 109.5
click at [274, 295] on span "volume temporário de atendimento a um evento que fechamos junto aos clientes, p…" at bounding box center [272, 294] width 231 height 19
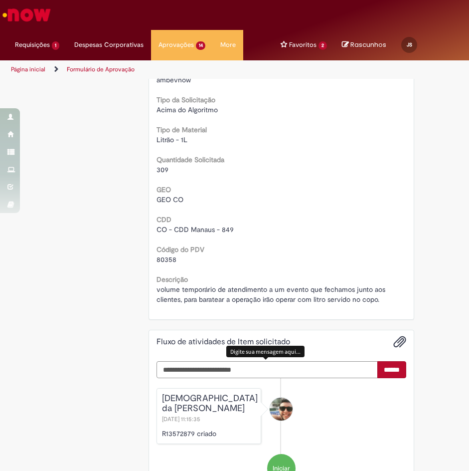
click at [291, 365] on textarea "Digite sua mensagem aqui..." at bounding box center [267, 369] width 221 height 17
click at [291, 373] on textarea "Digite sua mensagem aqui..." at bounding box center [267, 369] width 221 height 17
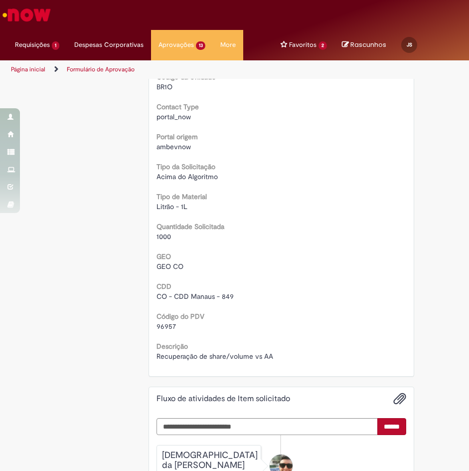
scroll to position [399, 0]
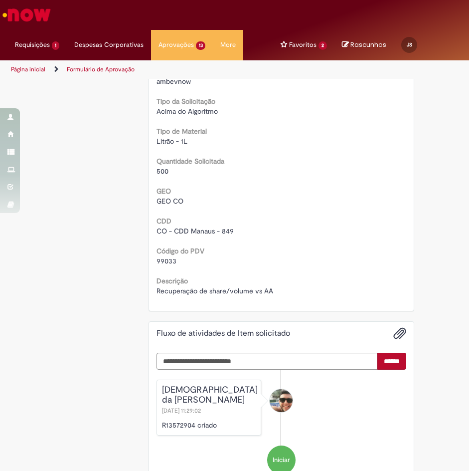
scroll to position [449, 0]
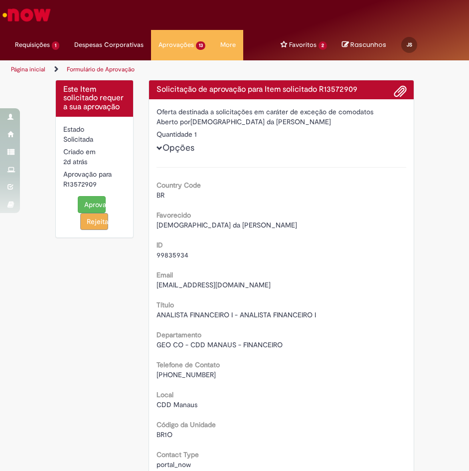
click at [274, 219] on div "Favorecido Genesis da Silva Chaves" at bounding box center [282, 219] width 250 height 22
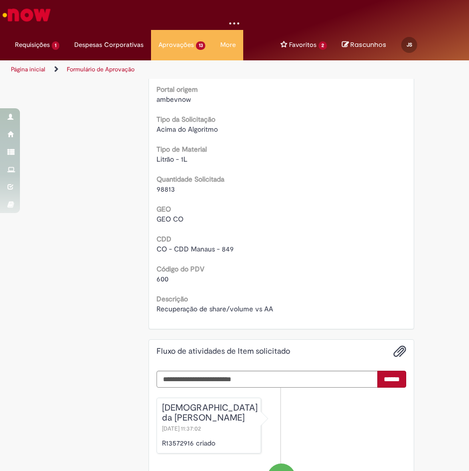
scroll to position [399, 0]
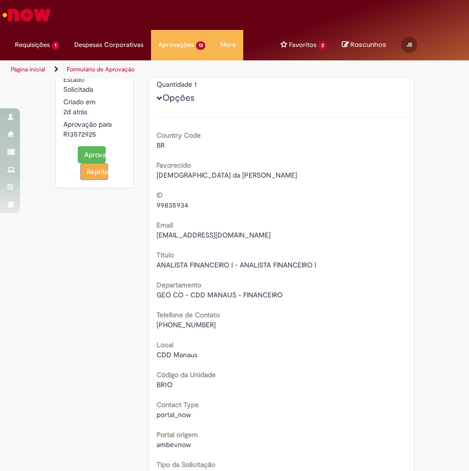
scroll to position [399, 0]
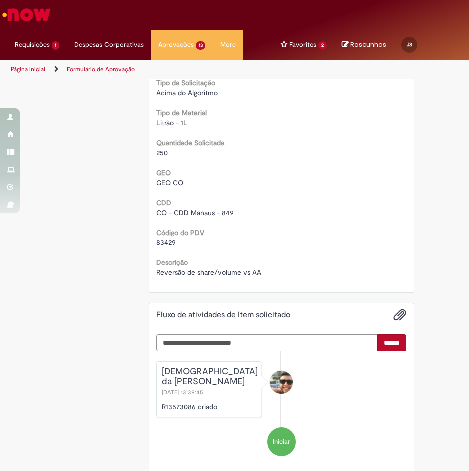
scroll to position [449, 0]
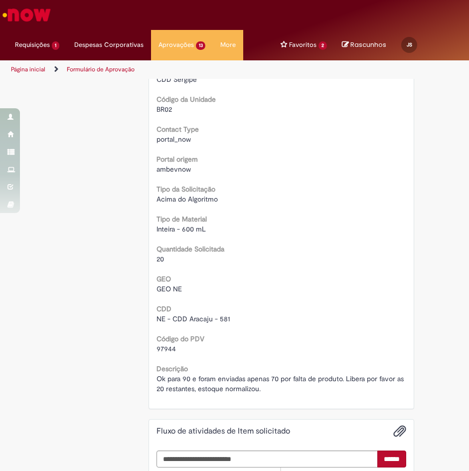
scroll to position [349, 0]
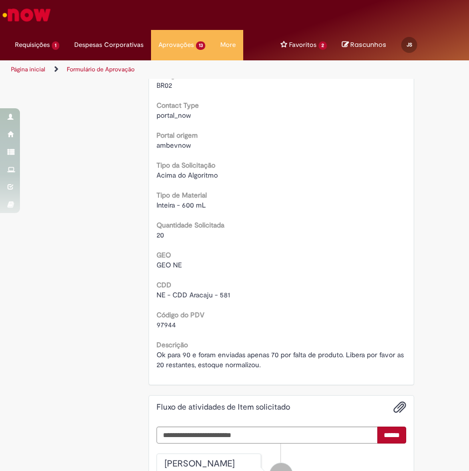
click at [163, 325] on span "97944" at bounding box center [166, 324] width 19 height 9
copy span "97944"
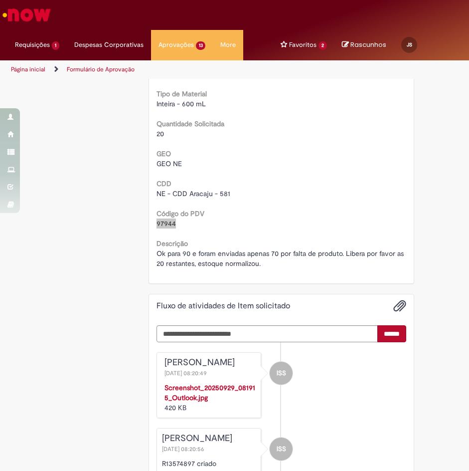
scroll to position [401, 0]
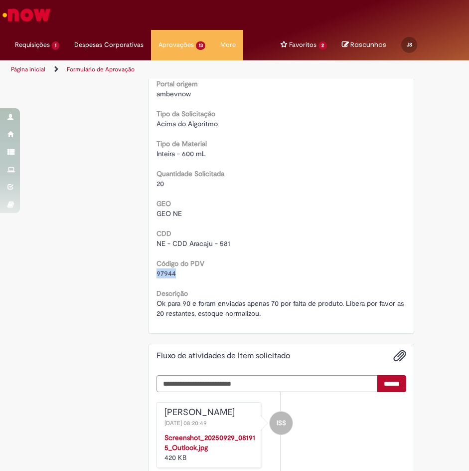
click at [160, 269] on span "97944" at bounding box center [166, 273] width 19 height 9
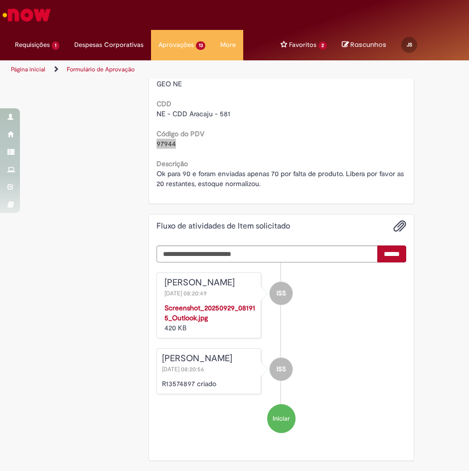
scroll to position [600, 0]
click at [215, 322] on strong "Screenshot_20250929_081915_Outlook.jpg" at bounding box center [210, 312] width 91 height 19
click at [103, 199] on div "Este Item solicitado requer a sua aprovação Estado Solicitada Criado em cerca d…" at bounding box center [235, 10] width 374 height 921
click at [167, 139] on span "97944" at bounding box center [166, 143] width 19 height 9
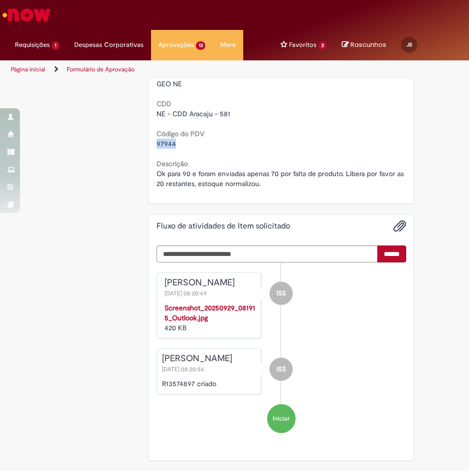
click at [167, 139] on span "97944" at bounding box center [166, 143] width 19 height 9
copy span "97944"
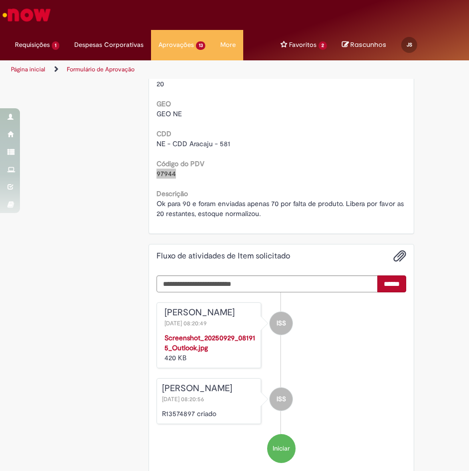
scroll to position [450, 0]
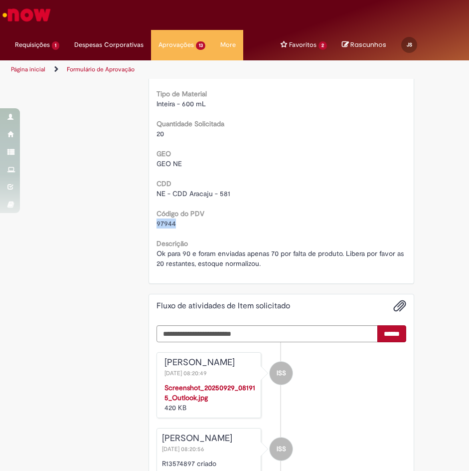
click at [160, 224] on span "97944" at bounding box center [166, 223] width 19 height 9
copy span "97944"
click at [164, 221] on span "97944" at bounding box center [166, 223] width 19 height 9
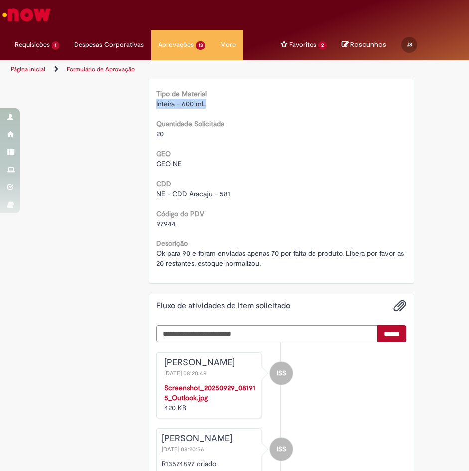
drag, startPoint x: 215, startPoint y: 106, endPoint x: 159, endPoint y: 102, distance: 56.0
click at [124, 102] on div "Este Item solicitado requer a sua aprovação Estado Solicitada Criado em cerca d…" at bounding box center [235, 89] width 374 height 921
click at [248, 333] on textarea "Digite sua mensagem aqui..." at bounding box center [267, 333] width 221 height 17
paste textarea "**********"
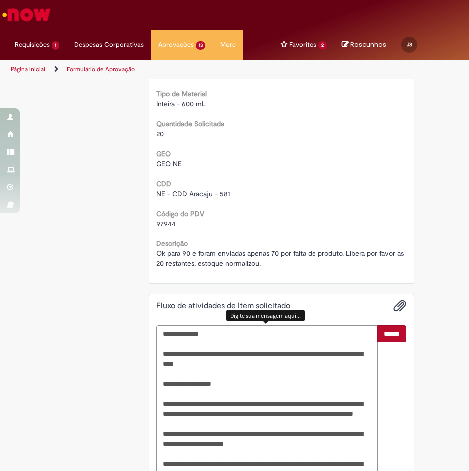
scroll to position [618, 0]
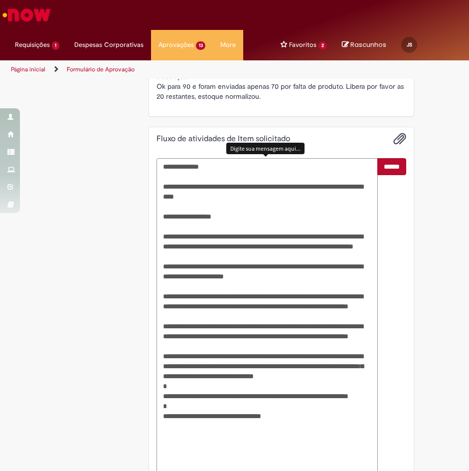
type textarea "**********"
click at [384, 169] on input "******" at bounding box center [392, 166] width 29 height 17
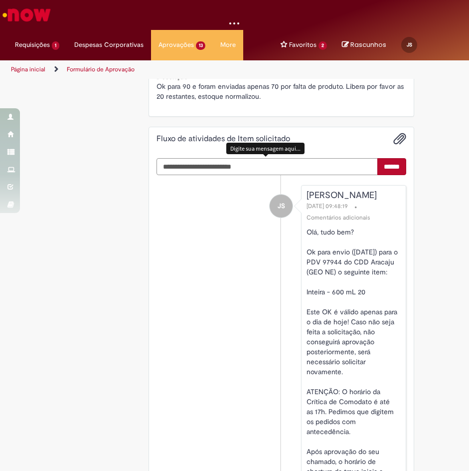
click at [287, 169] on textarea "Digite sua mensagem aqui..." at bounding box center [267, 166] width 221 height 17
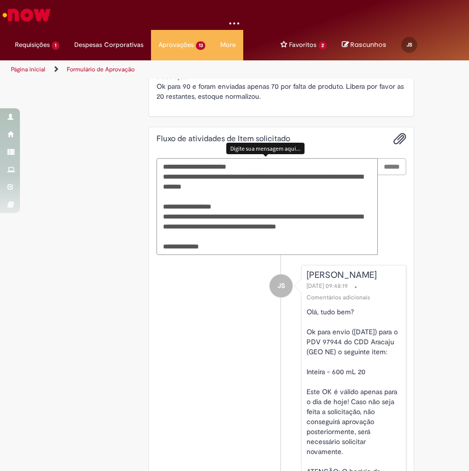
type textarea "**********"
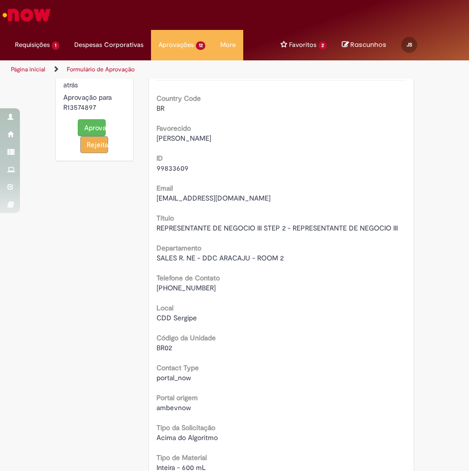
scroll to position [0, 0]
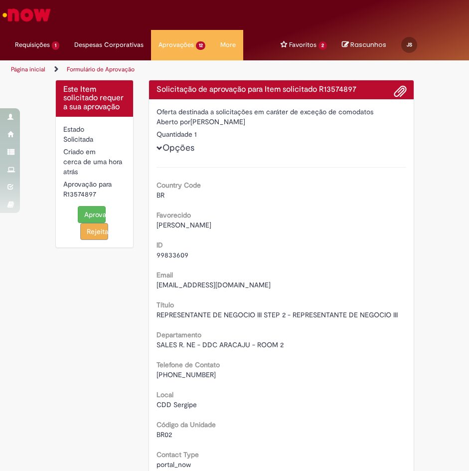
click at [86, 213] on button "Aprovar" at bounding box center [92, 214] width 28 height 17
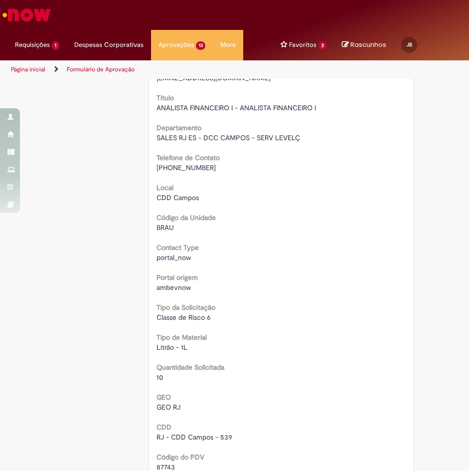
scroll to position [349, 0]
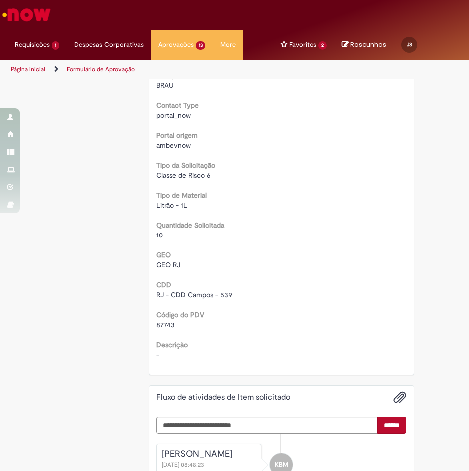
click at [162, 322] on span "87743" at bounding box center [166, 324] width 18 height 9
copy span "87743"
click at [309, 258] on div "GEO GEO RJ" at bounding box center [282, 258] width 250 height 22
click at [167, 322] on span "87743" at bounding box center [166, 324] width 18 height 9
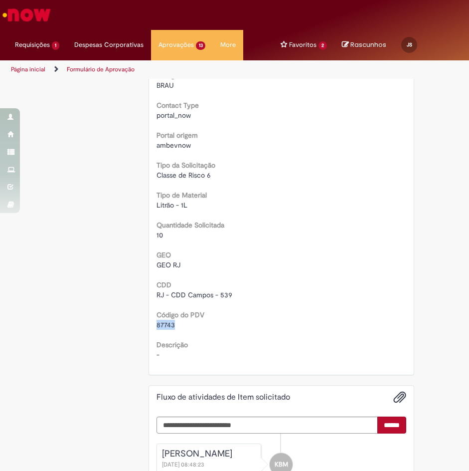
click at [167, 322] on span "87743" at bounding box center [166, 324] width 18 height 9
copy span "87743"
click at [165, 321] on span "87743" at bounding box center [166, 324] width 18 height 9
drag, startPoint x: 184, startPoint y: 205, endPoint x: 128, endPoint y: 207, distance: 55.9
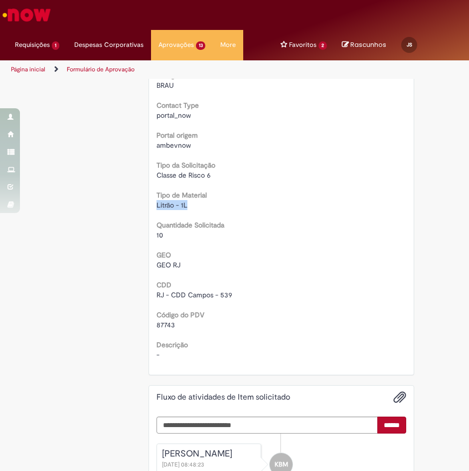
click at [128, 207] on div "Este Item solicitado requer a sua aprovação Estado Solicitada Criado em cerca d…" at bounding box center [235, 148] width 374 height 835
copy span "Litrão - 1L"
click at [316, 417] on textarea "Digite sua mensagem aqui..." at bounding box center [267, 424] width 221 height 17
paste textarea "**********"
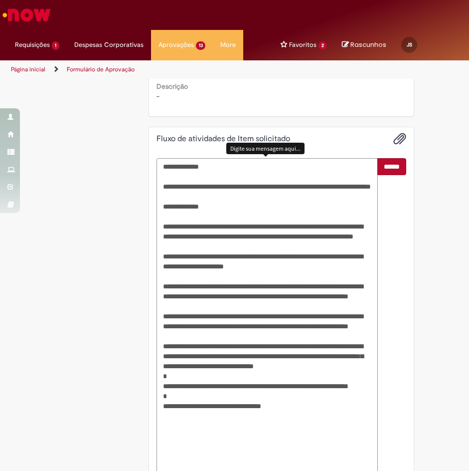
type textarea "**********"
click at [390, 165] on input "******" at bounding box center [392, 166] width 29 height 17
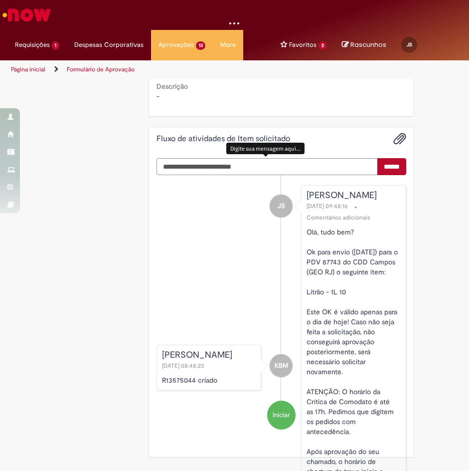
click at [304, 161] on textarea "Digite sua mensagem aqui..." at bounding box center [267, 166] width 221 height 17
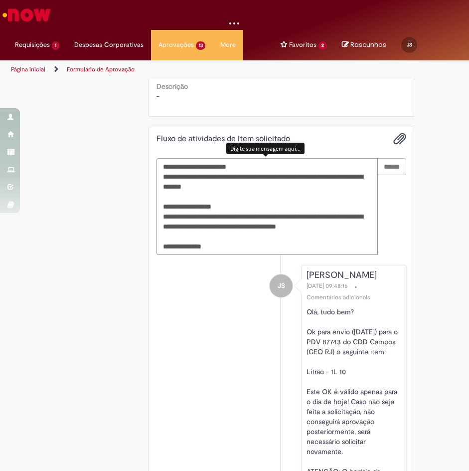
type textarea "**********"
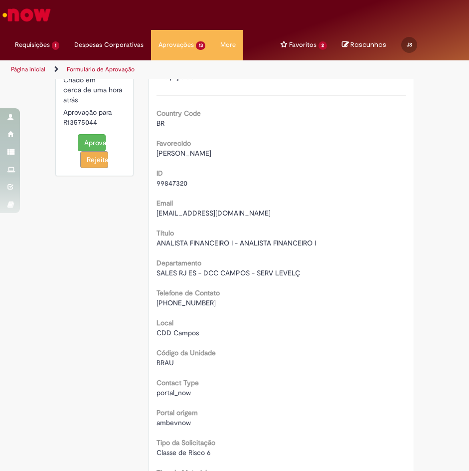
scroll to position [0, 0]
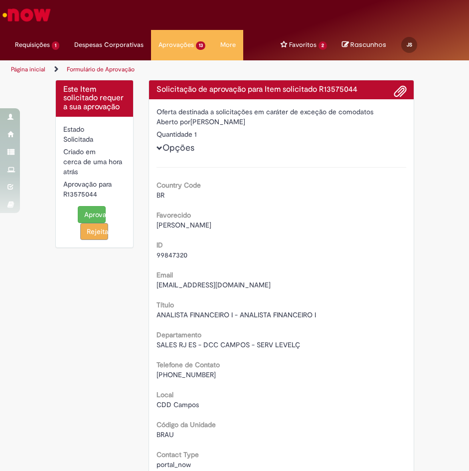
click at [81, 213] on button "Aprovar" at bounding box center [92, 214] width 28 height 17
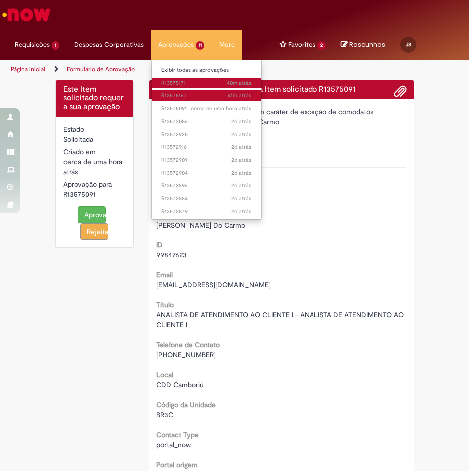
drag, startPoint x: 188, startPoint y: 98, endPoint x: 195, endPoint y: 87, distance: 12.3
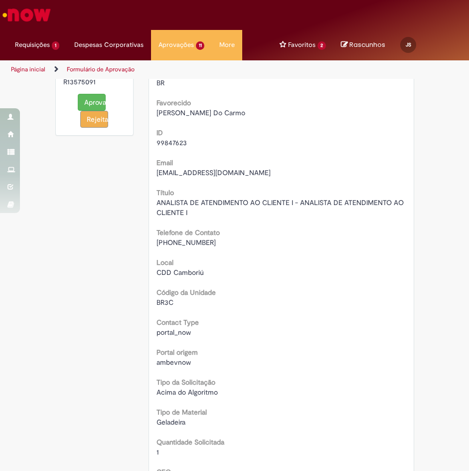
scroll to position [299, 0]
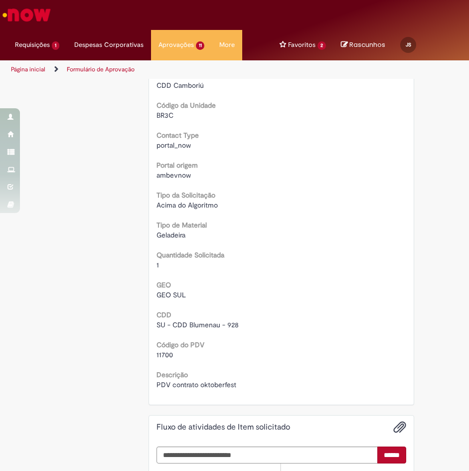
click at [158, 358] on span "11700" at bounding box center [165, 354] width 16 height 9
copy span "11700"
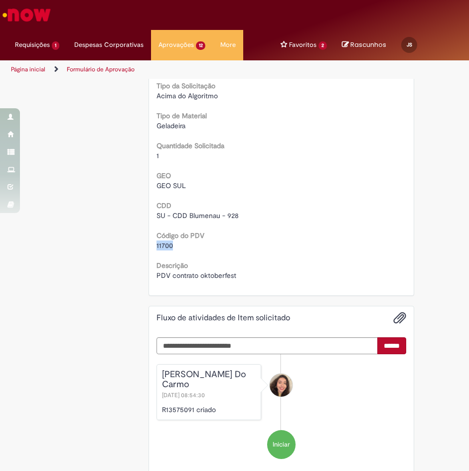
scroll to position [385, 0]
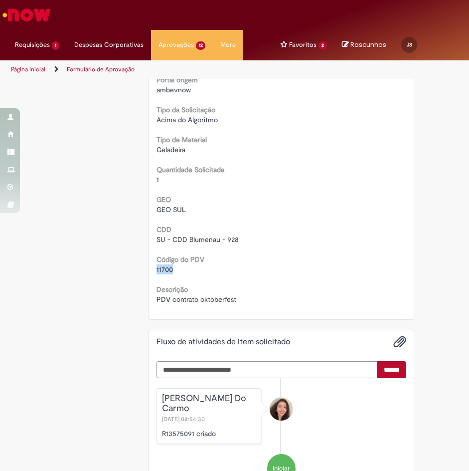
click at [157, 272] on span "11700" at bounding box center [165, 269] width 16 height 9
drag, startPoint x: 167, startPoint y: 343, endPoint x: 163, endPoint y: 334, distance: 10.0
click at [167, 343] on h2 "Fluxo de atividades de Item solicitado" at bounding box center [224, 342] width 134 height 9
click at [160, 271] on span "11700" at bounding box center [165, 269] width 16 height 9
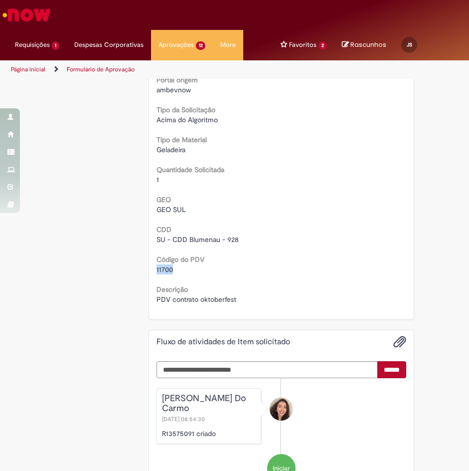
click at [160, 271] on span "11700" at bounding box center [165, 269] width 16 height 9
copy span "11700"
click at [125, 178] on div "Este Item solicitado requer a sua aprovação Estado Solicitada Criado em cerca d…" at bounding box center [235, 108] width 374 height 826
click at [258, 365] on textarea "Digite sua mensagem aqui..." at bounding box center [267, 369] width 221 height 17
paste textarea "**********"
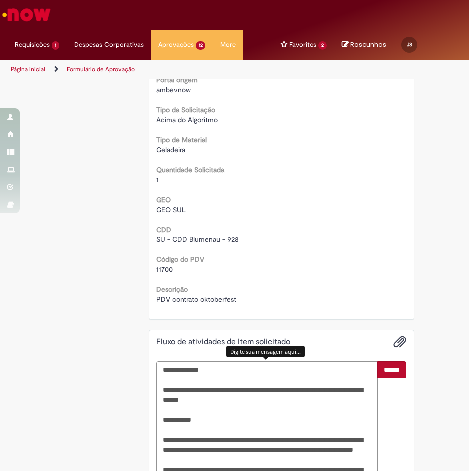
scroll to position [588, 0]
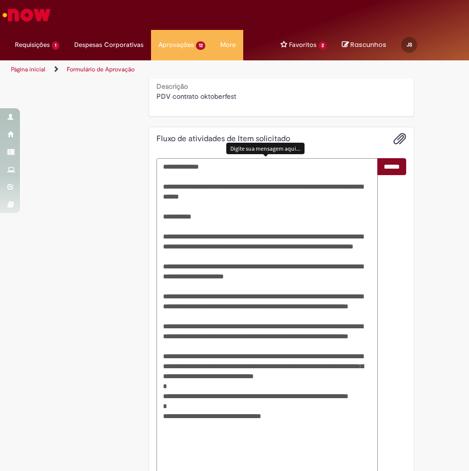
type textarea "**********"
click at [388, 167] on input "******" at bounding box center [392, 166] width 29 height 17
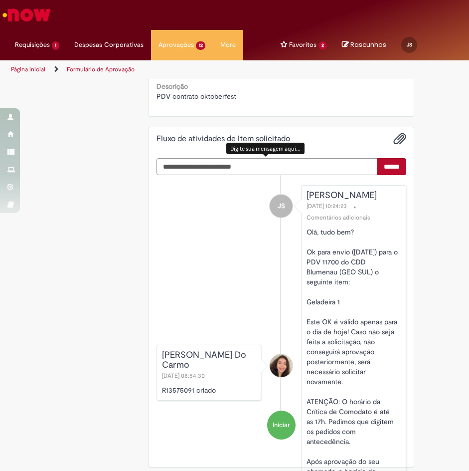
click at [331, 173] on textarea "Digite sua mensagem aqui..." at bounding box center [267, 166] width 221 height 17
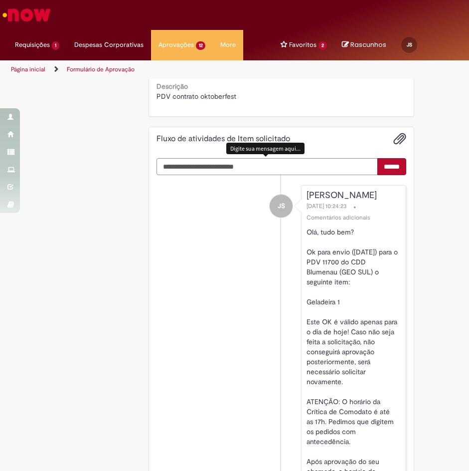
type textarea "**********"
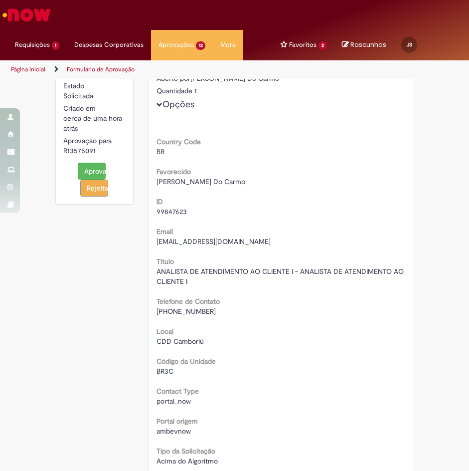
scroll to position [0, 0]
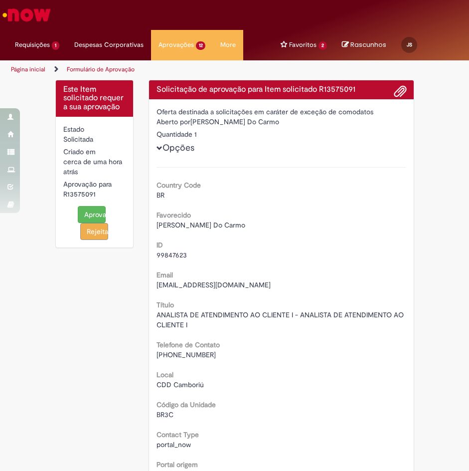
click at [101, 214] on button "Aprovar" at bounding box center [92, 214] width 28 height 17
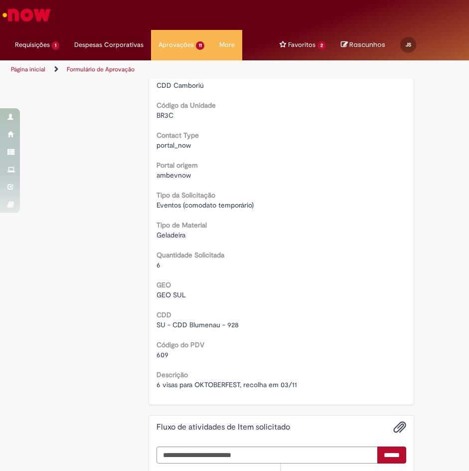
click at [159, 354] on span "609" at bounding box center [163, 354] width 12 height 9
copy span "609"
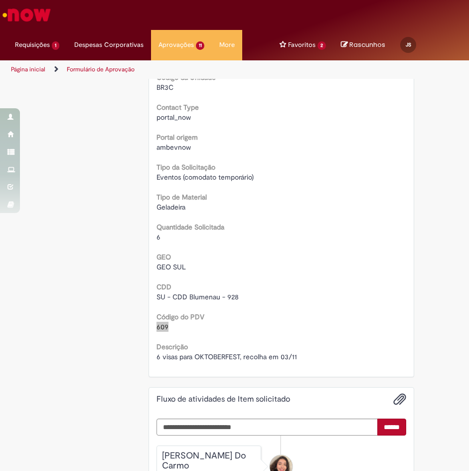
scroll to position [349, 0]
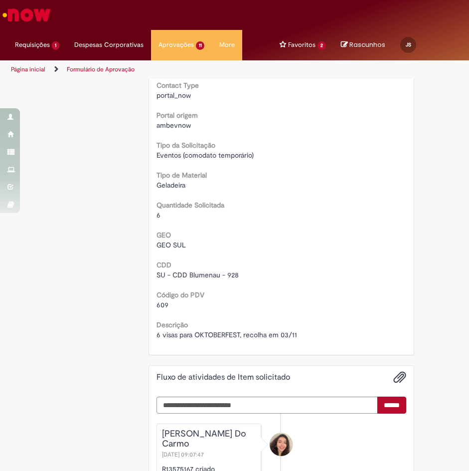
drag, startPoint x: 236, startPoint y: 347, endPoint x: 231, endPoint y: 345, distance: 5.4
click at [236, 347] on div "Oferta destinada a solicitações em caráter de exceção de comodatos Aberto por […" at bounding box center [281, 52] width 265 height 605
click at [157, 301] on span "609" at bounding box center [163, 304] width 12 height 9
copy span "609"
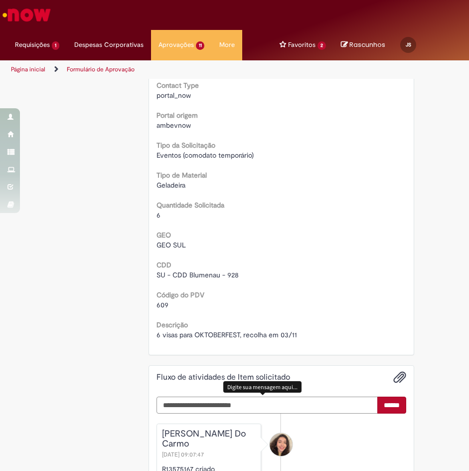
click at [265, 400] on textarea "Digite sua mensagem aqui..." at bounding box center [267, 405] width 221 height 17
paste textarea "**********"
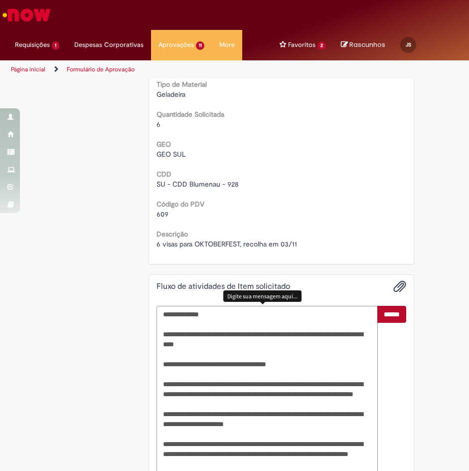
scroll to position [438, 0]
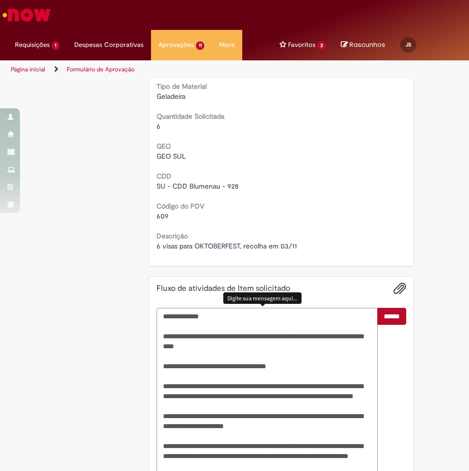
type textarea "**********"
click at [158, 215] on span "609" at bounding box center [163, 215] width 12 height 9
copy span "609"
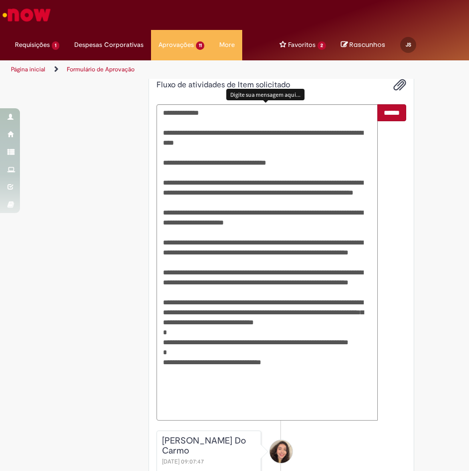
scroll to position [734, 0]
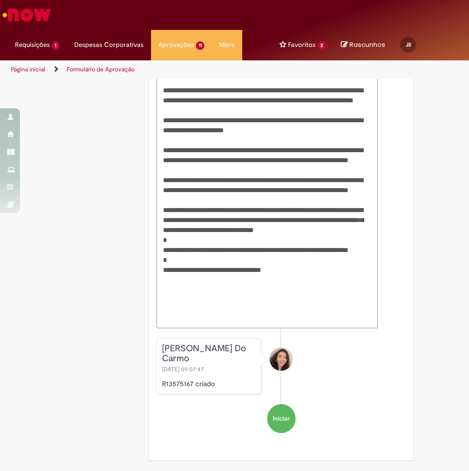
drag, startPoint x: 201, startPoint y: 359, endPoint x: 158, endPoint y: 348, distance: 44.8
click at [161, 348] on div "[PERSON_NAME] Do Carmo [DATE] 09:07:47" at bounding box center [208, 359] width 95 height 30
copy div "[PERSON_NAME] Do Carmo"
drag, startPoint x: 146, startPoint y: 423, endPoint x: 71, endPoint y: 434, distance: 75.7
click at [149, 423] on div "****** Alice De Assis Do Carmo 29/09/2025 09:07:47 R13575167 criado Iniciar" at bounding box center [281, 232] width 265 height 456
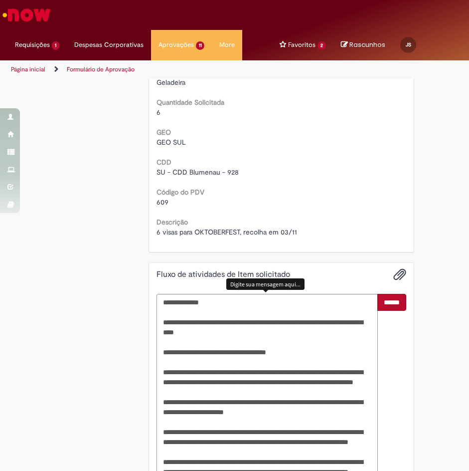
scroll to position [434, 0]
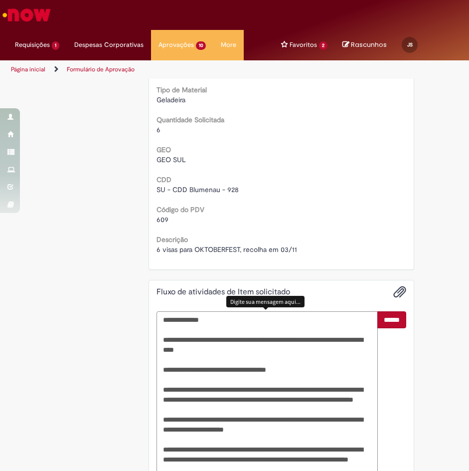
click at [286, 326] on textarea "Digite sua mensagem aqui..." at bounding box center [267, 469] width 221 height 316
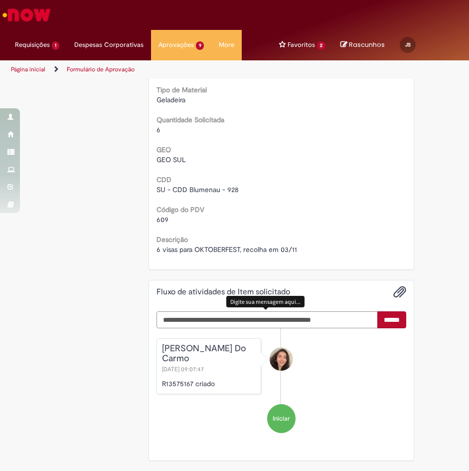
type textarea "**********"
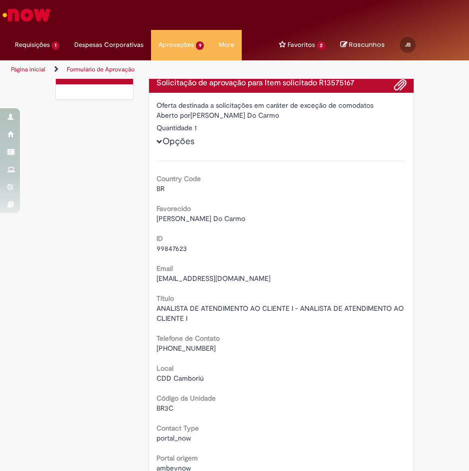
scroll to position [0, 0]
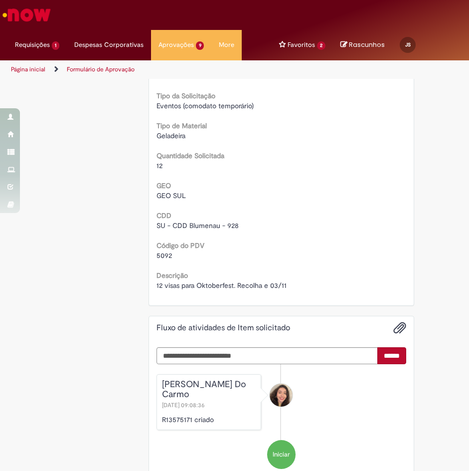
scroll to position [399, 0]
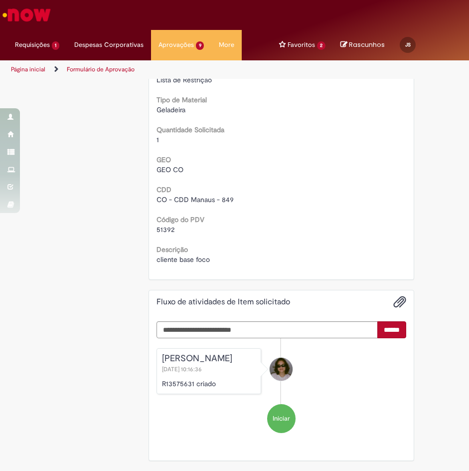
click at [166, 227] on span "51392" at bounding box center [166, 229] width 18 height 9
copy span "51392"
click at [159, 225] on span "51392" at bounding box center [166, 229] width 18 height 9
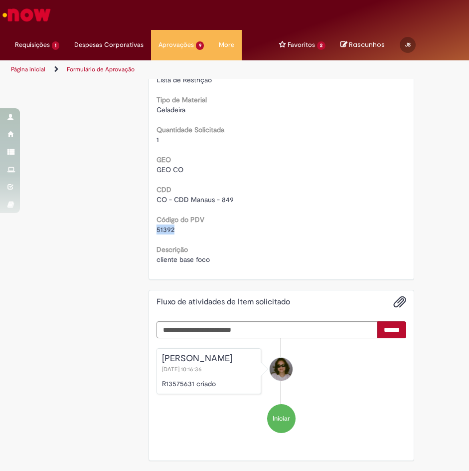
copy span "51392"
click at [205, 328] on textarea "Digite sua mensagem aqui..." at bounding box center [267, 329] width 221 height 17
paste textarea "**********"
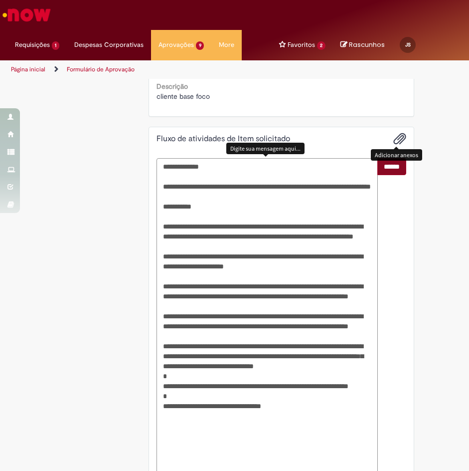
type textarea "**********"
click at [390, 166] on input "******" at bounding box center [392, 166] width 29 height 17
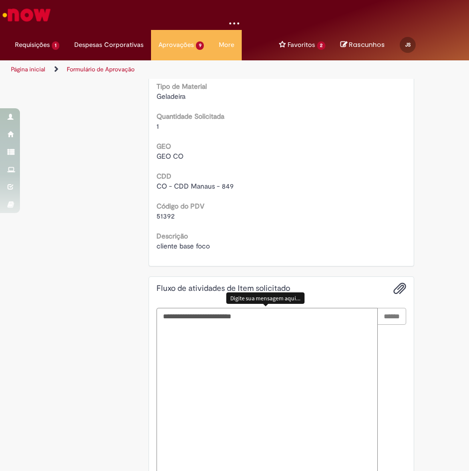
scroll to position [458, 0]
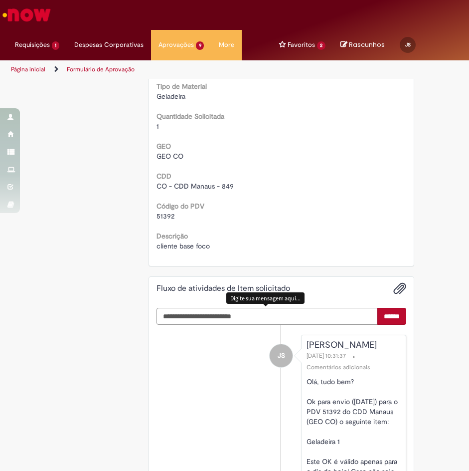
click at [312, 321] on textarea "Digite sua mensagem aqui..." at bounding box center [267, 316] width 221 height 17
type textarea "**********"
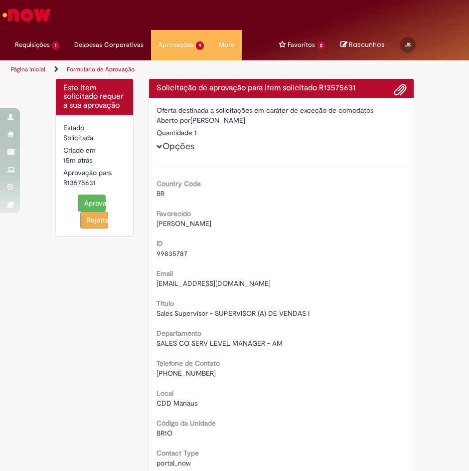
scroll to position [0, 0]
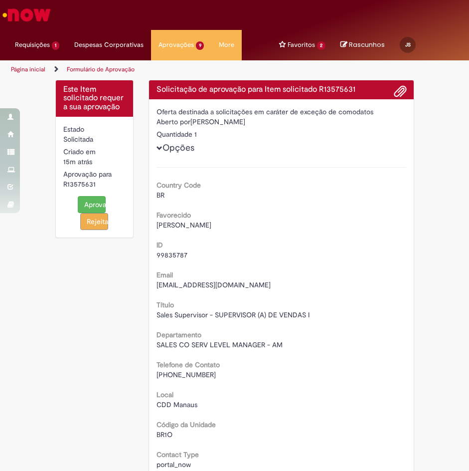
click at [92, 199] on button "Aprovar" at bounding box center [92, 204] width 28 height 17
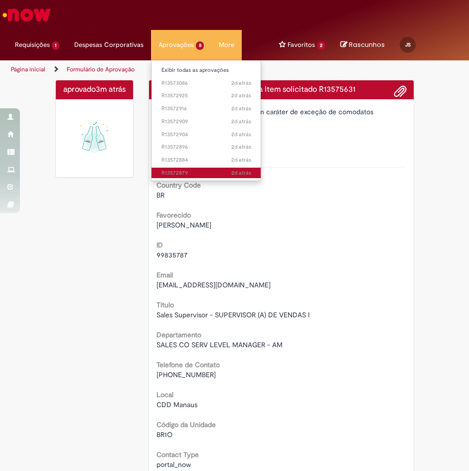
click at [214, 172] on span "2d atrás 2 dias atrás R13572879" at bounding box center [207, 173] width 90 height 8
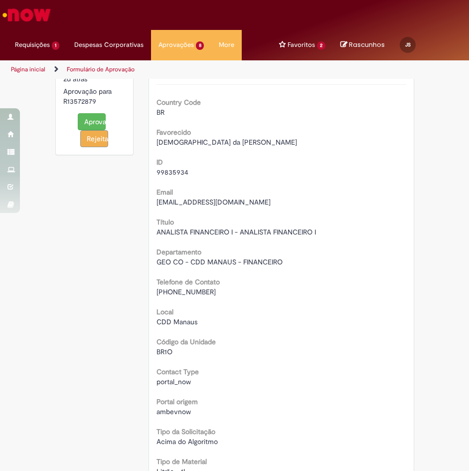
scroll to position [449, 0]
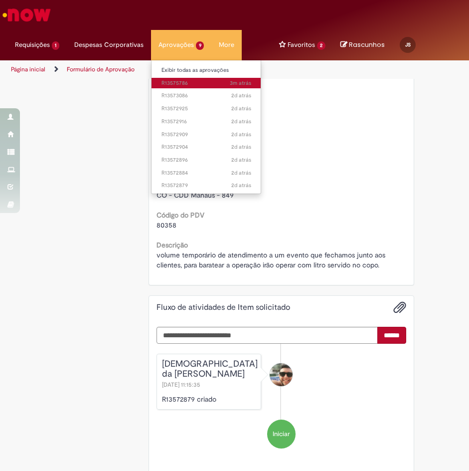
click at [200, 81] on span "3m atrás 3 minutos atrás R13575786" at bounding box center [207, 83] width 90 height 8
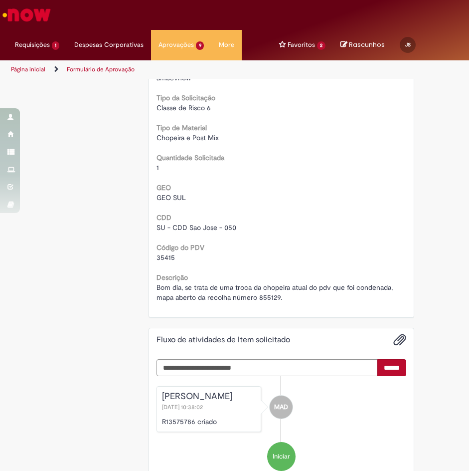
scroll to position [449, 0]
